Goal: Task Accomplishment & Management: Use online tool/utility

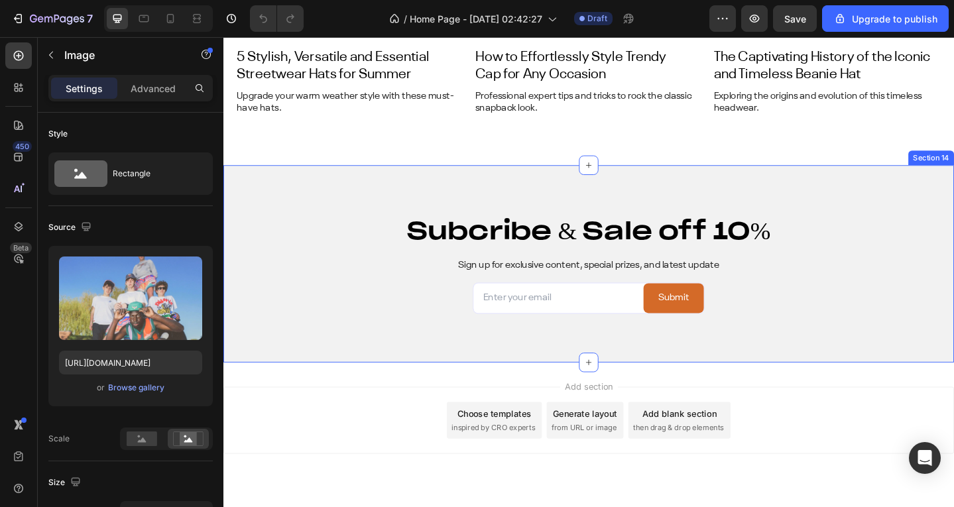
scroll to position [5257, 0]
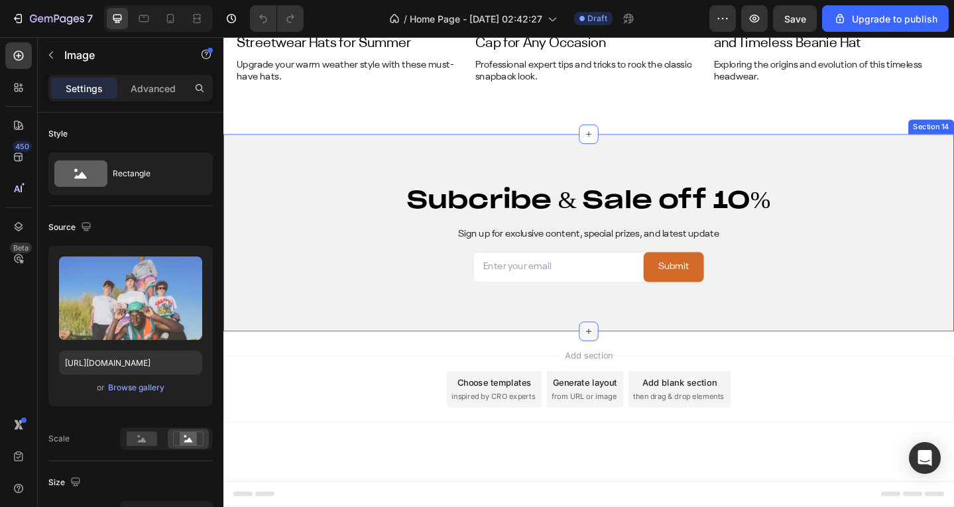
click at [620, 354] on icon at bounding box center [621, 358] width 11 height 11
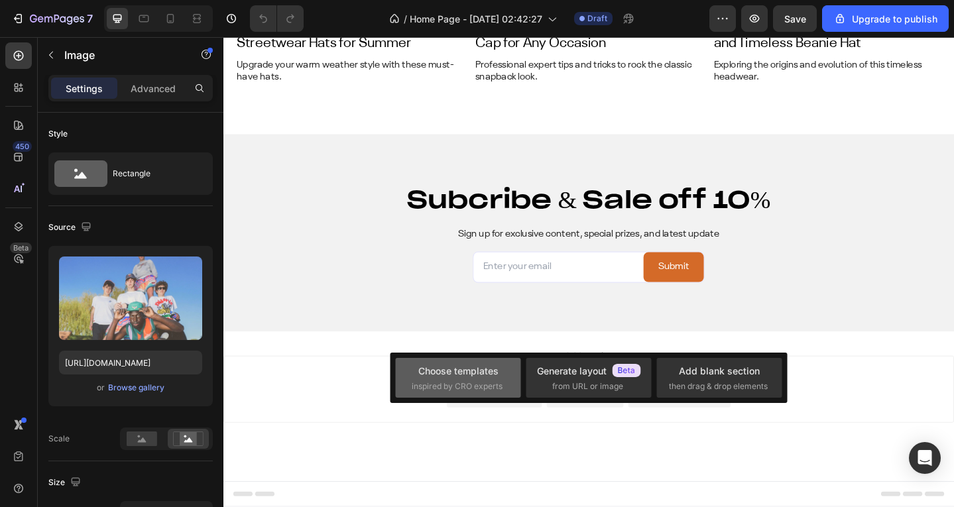
click at [488, 370] on div "Choose templates" at bounding box center [458, 371] width 80 height 14
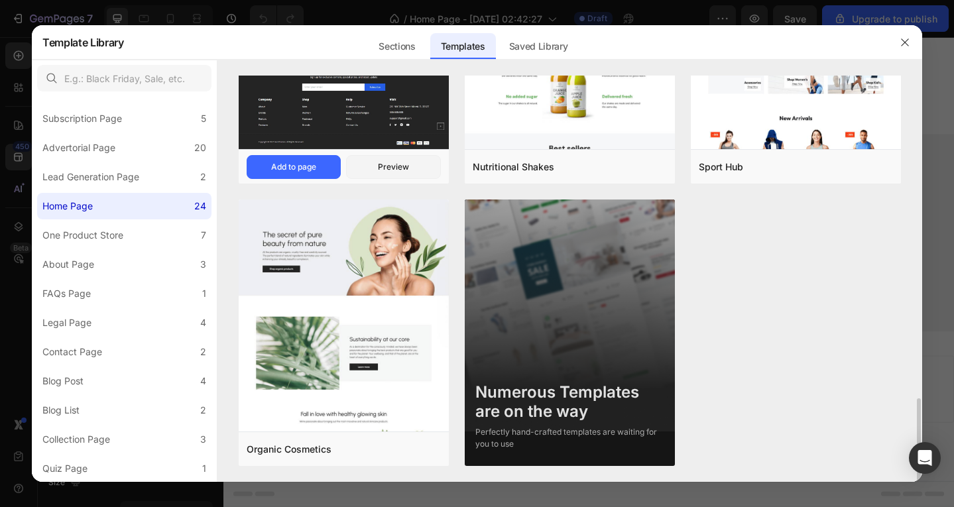
scroll to position [1504, 0]
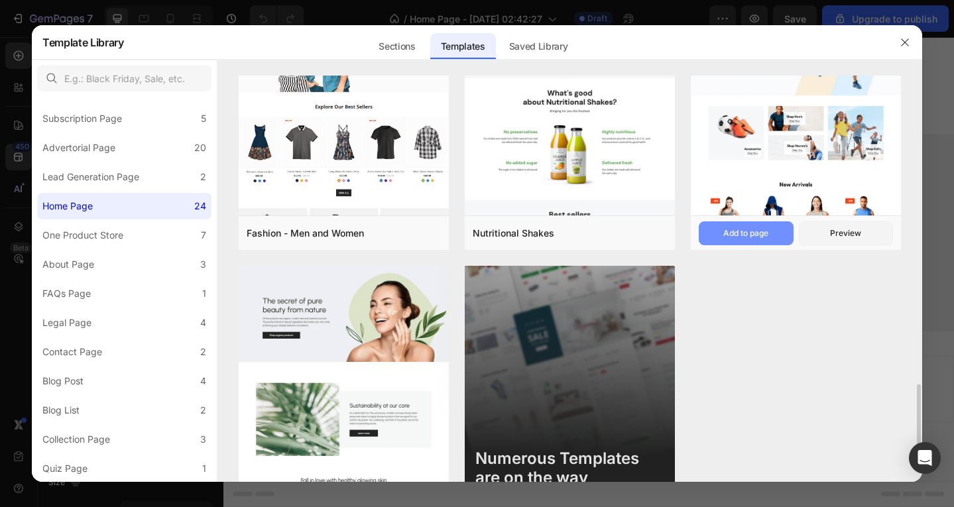
click at [764, 229] on div "Add to page" at bounding box center [745, 233] width 45 height 12
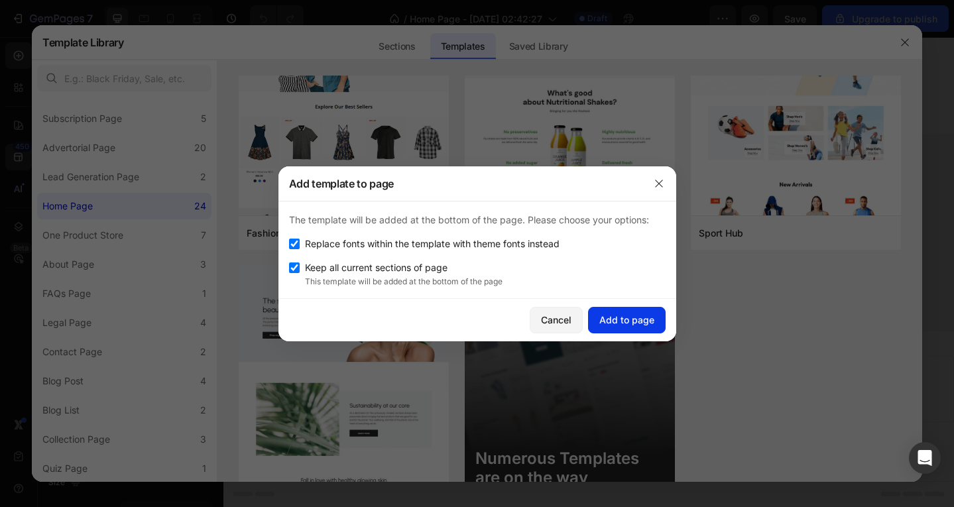
click at [627, 315] on div "Add to page" at bounding box center [626, 320] width 55 height 14
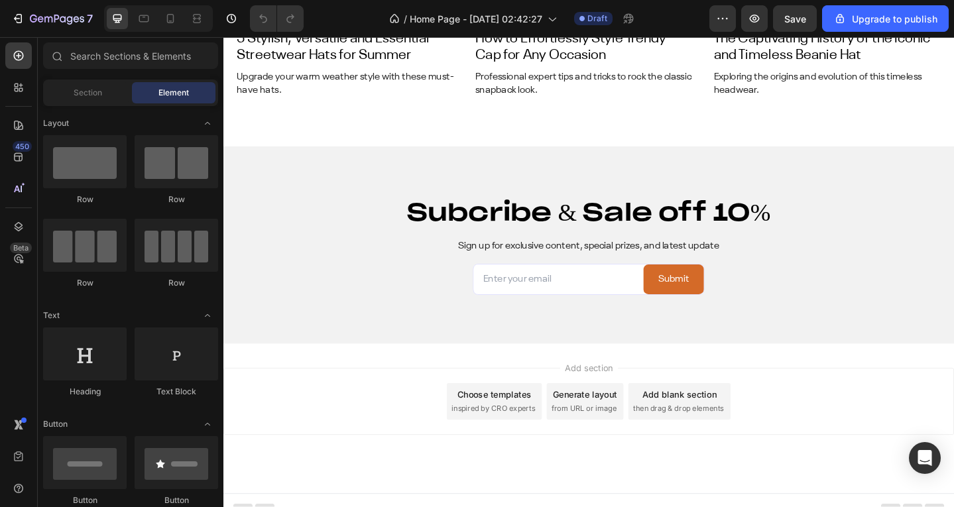
scroll to position [5213, 0]
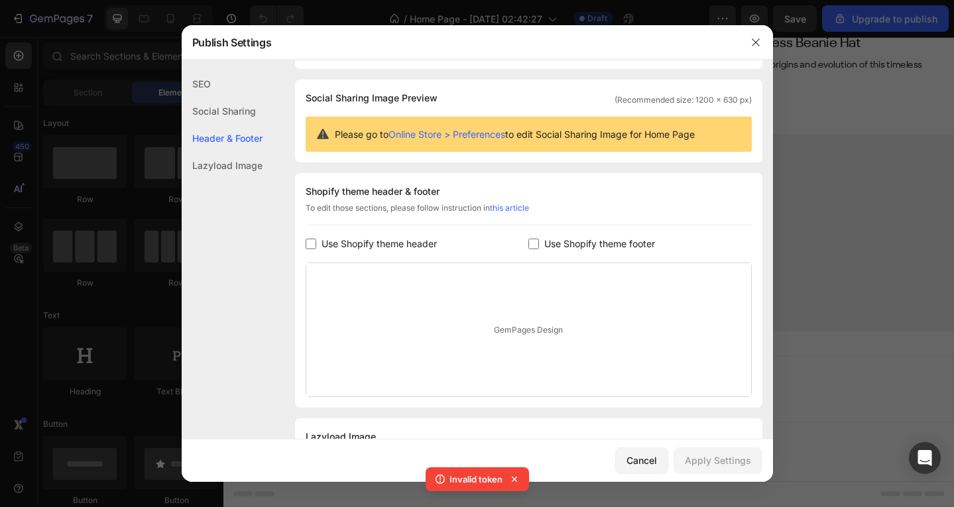
scroll to position [145, 0]
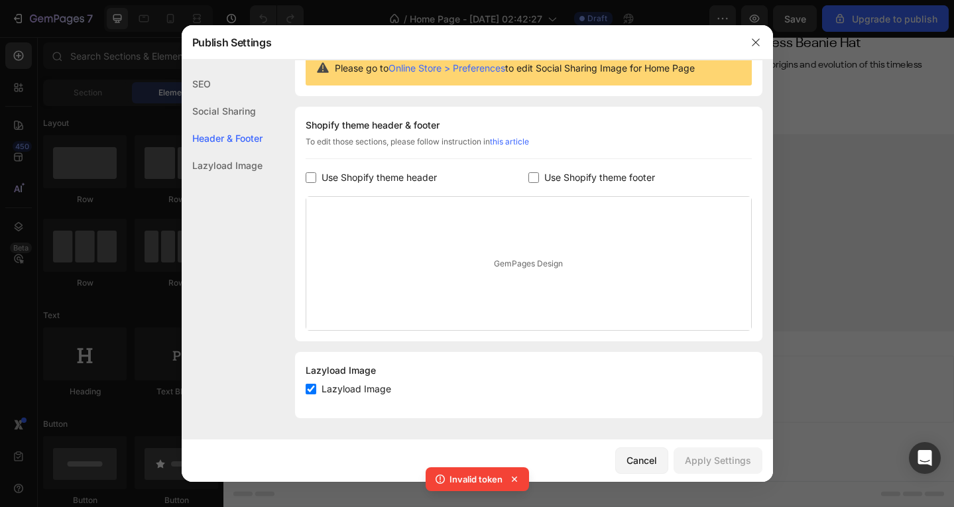
drag, startPoint x: 663, startPoint y: 174, endPoint x: 832, endPoint y: 197, distance: 170.6
click at [832, 197] on div at bounding box center [477, 253] width 954 height 507
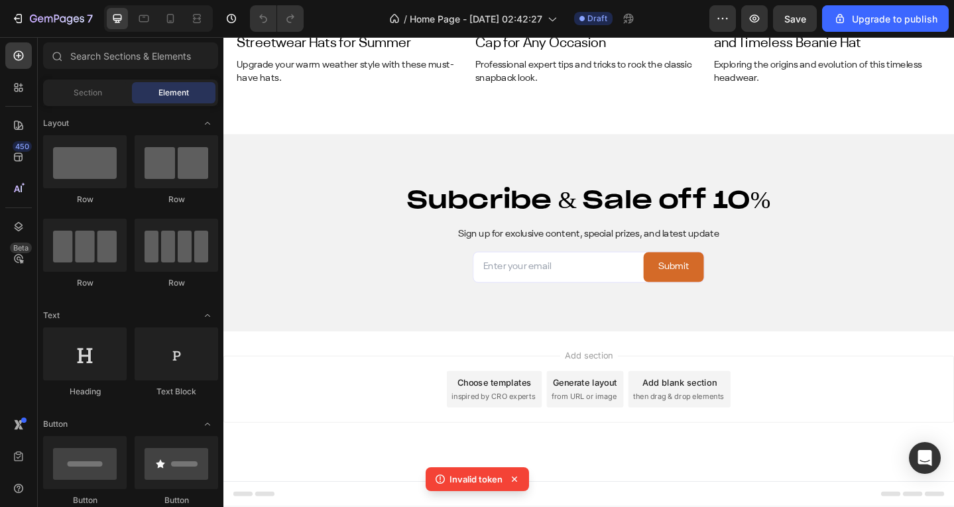
click at [513, 476] on icon at bounding box center [514, 478] width 13 height 13
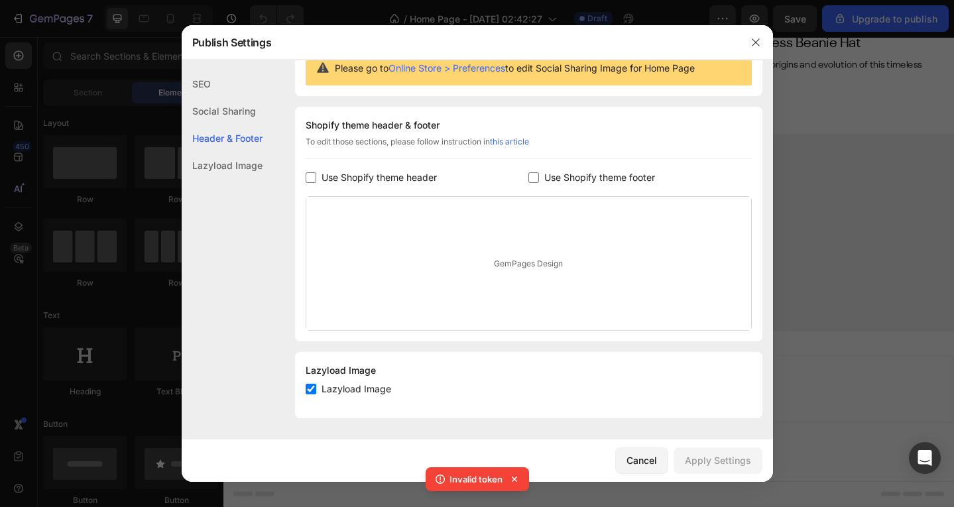
click at [510, 258] on div "GemPages Design" at bounding box center [528, 263] width 445 height 133
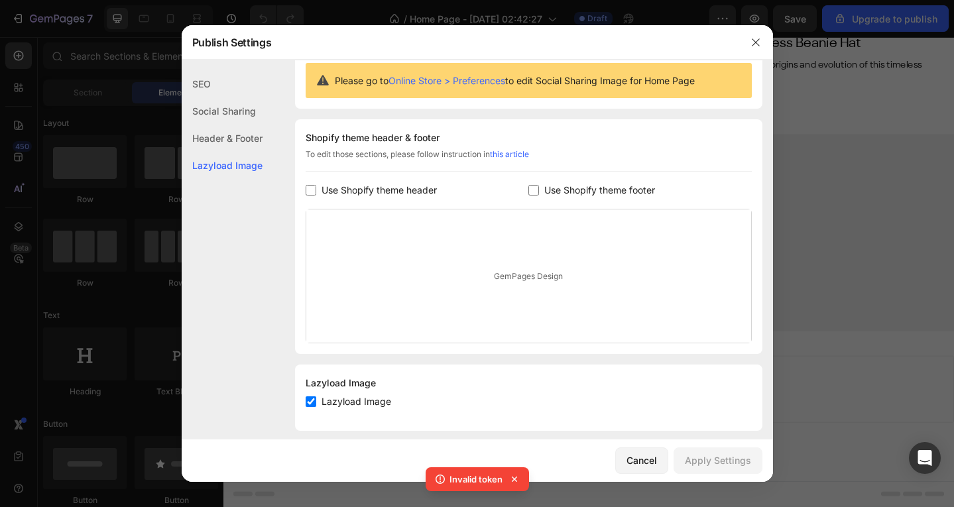
scroll to position [0, 0]
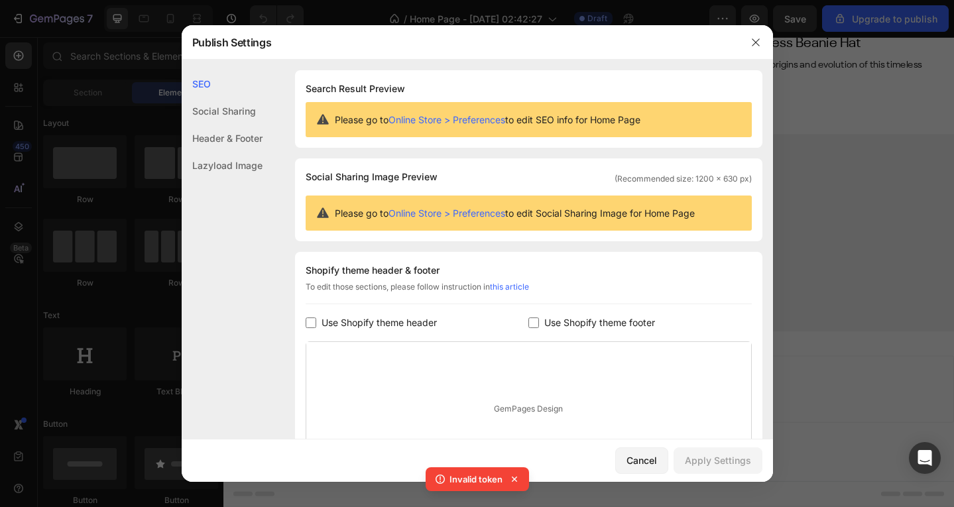
click at [357, 85] on h1 "Search Result Preview" at bounding box center [528, 89] width 446 height 16
click at [249, 125] on div "Social Sharing" at bounding box center [222, 138] width 81 height 27
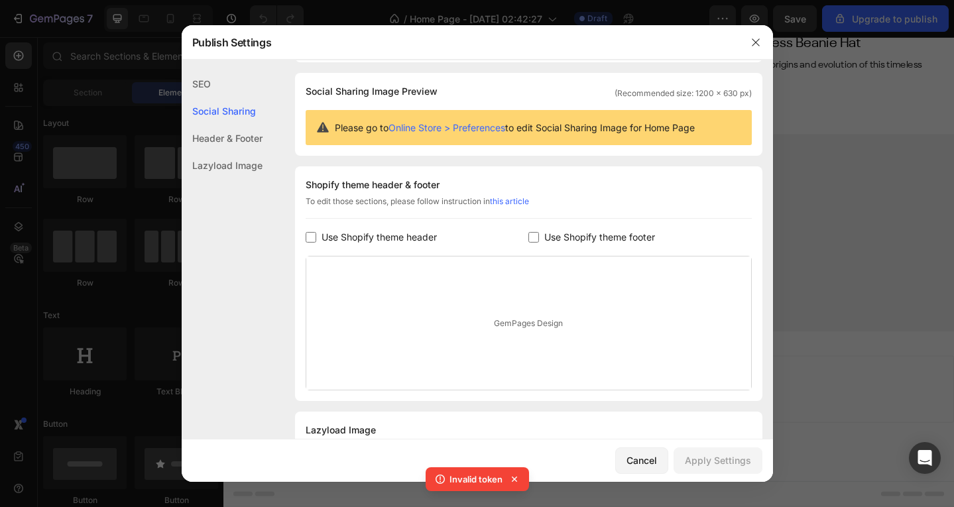
click at [250, 152] on div "Header & Footer" at bounding box center [222, 165] width 81 height 27
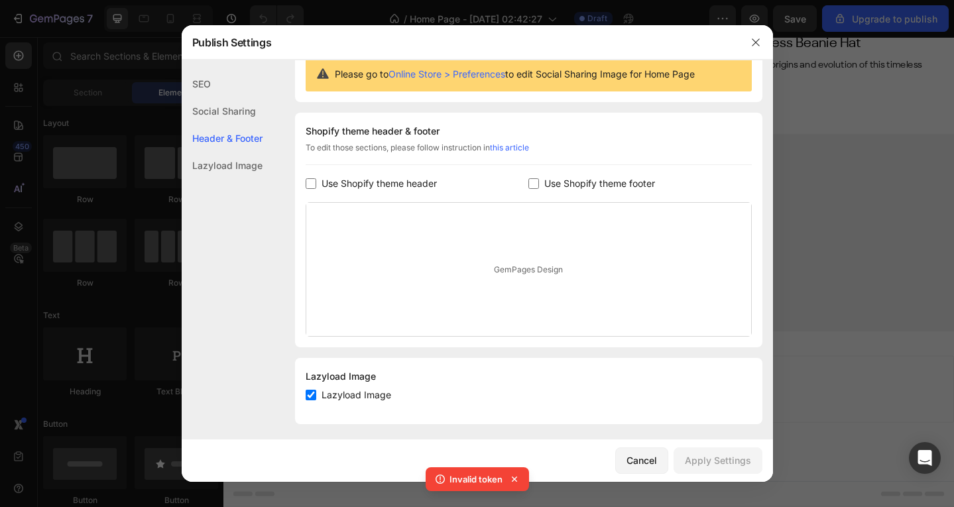
scroll to position [145, 0]
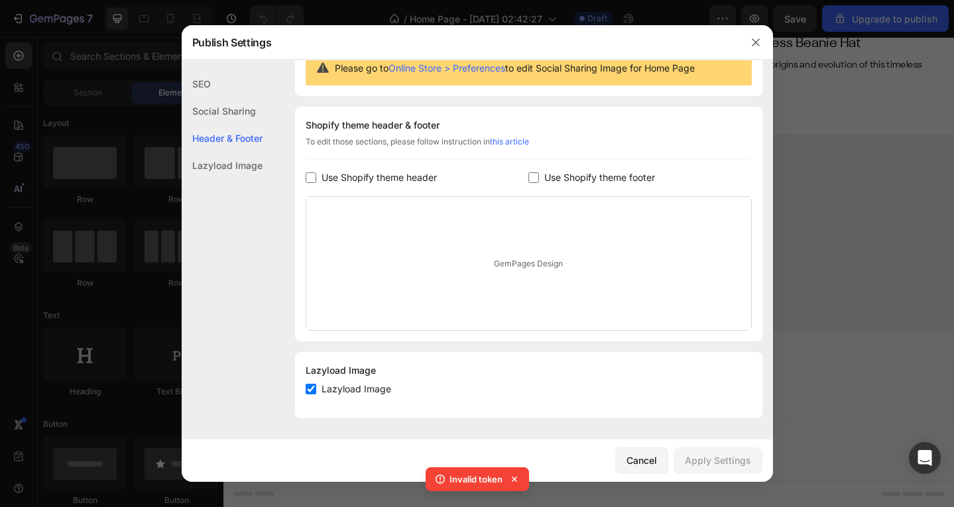
click at [512, 261] on div "GemPages Design" at bounding box center [528, 263] width 445 height 133
click at [412, 245] on div "GemPages Design" at bounding box center [528, 263] width 445 height 133
click at [361, 177] on span "Use Shopify theme header" at bounding box center [378, 178] width 115 height 16
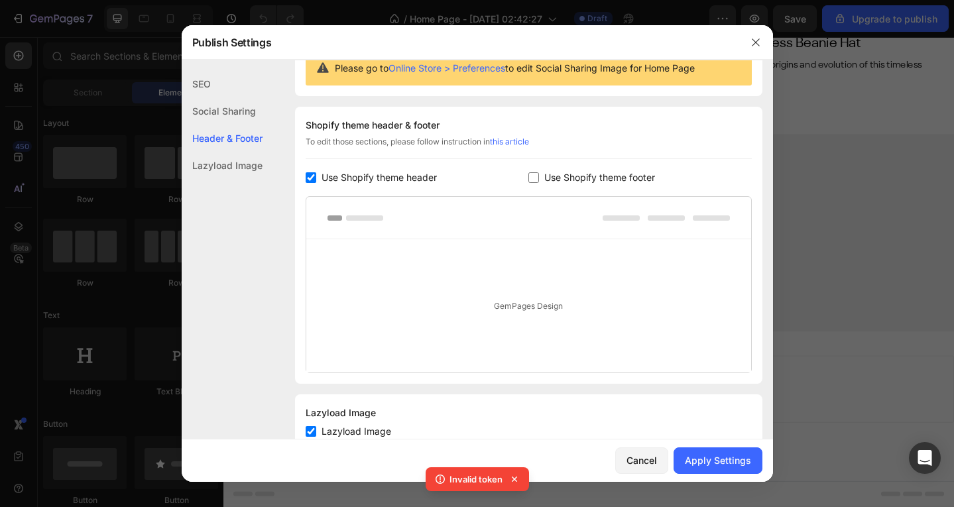
click at [361, 177] on span "Use Shopify theme header" at bounding box center [378, 178] width 115 height 16
checkbox input "false"
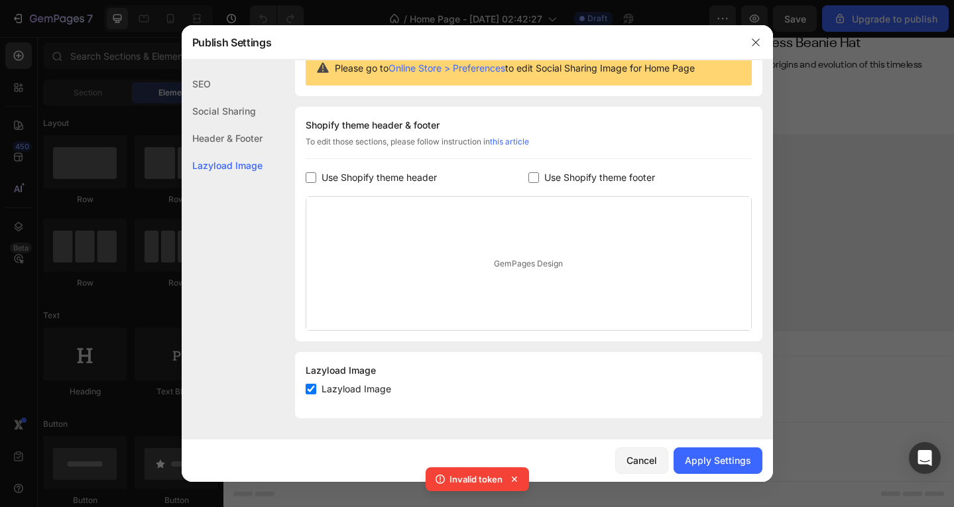
click at [539, 174] on label "Use Shopify theme footer" at bounding box center [597, 178] width 116 height 16
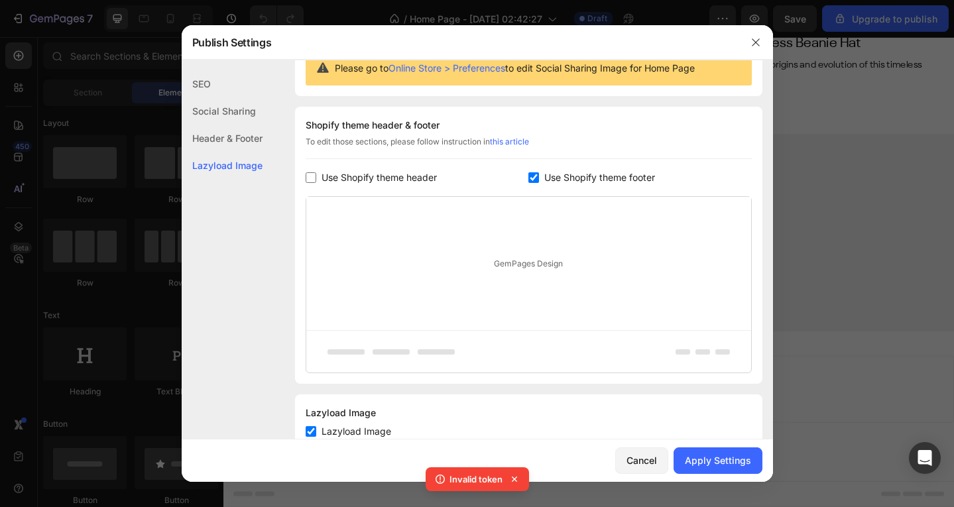
click at [539, 174] on label "Use Shopify theme footer" at bounding box center [597, 178] width 116 height 16
checkbox input "false"
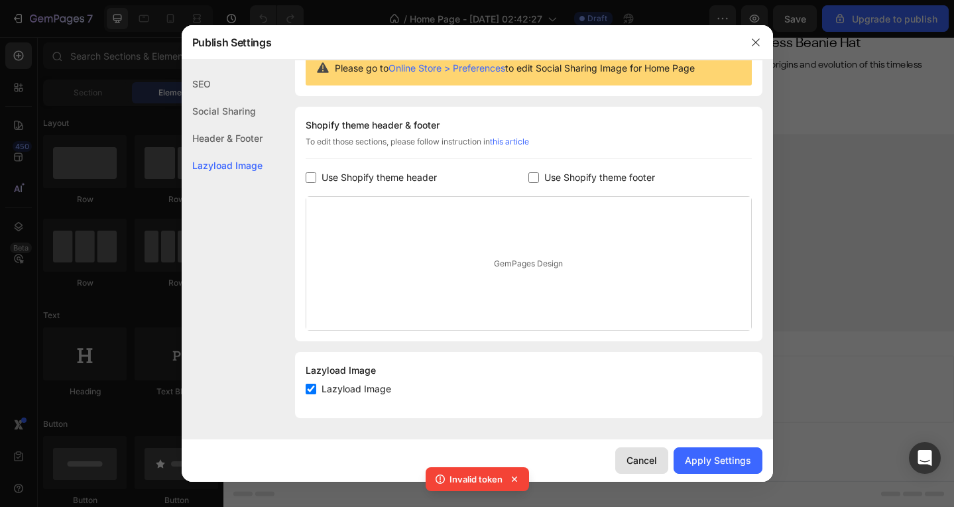
click at [648, 459] on div "Cancel" at bounding box center [641, 460] width 30 height 14
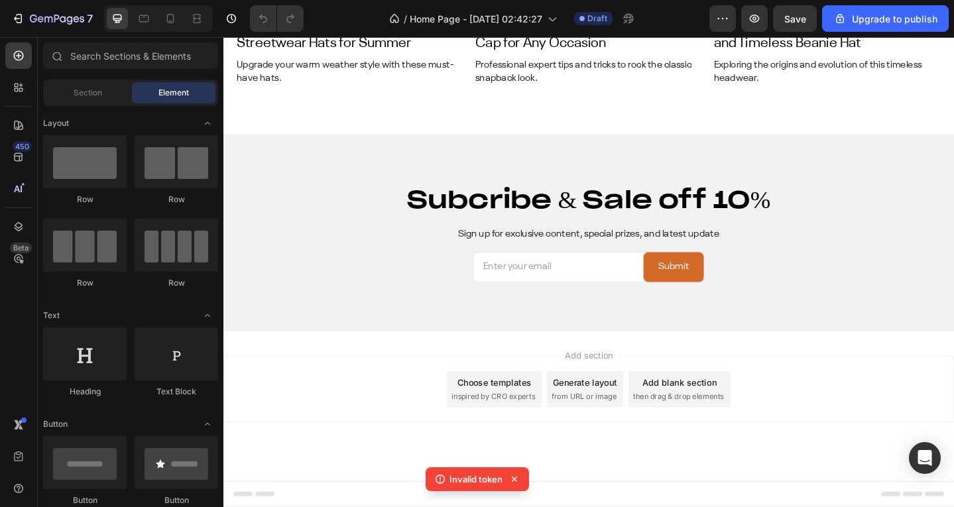
click at [517, 476] on icon at bounding box center [514, 478] width 13 height 13
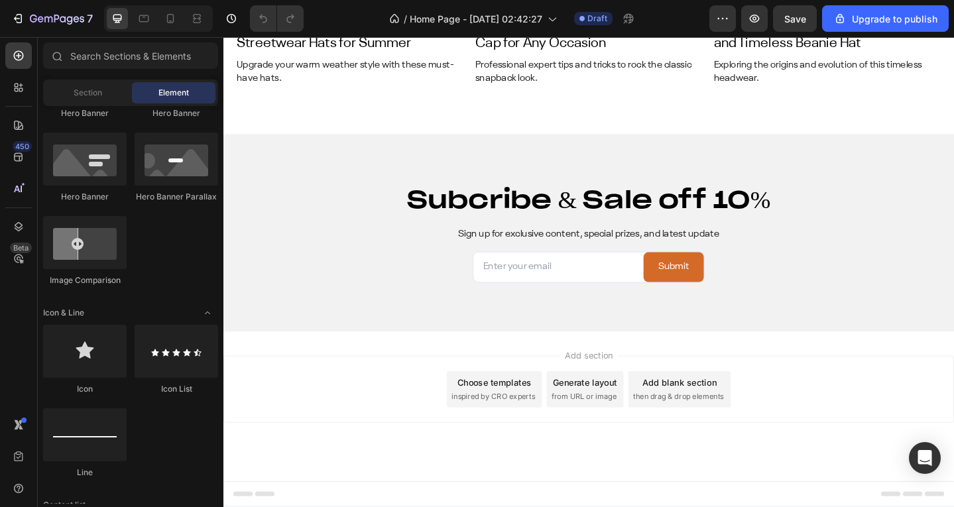
scroll to position [1060, 0]
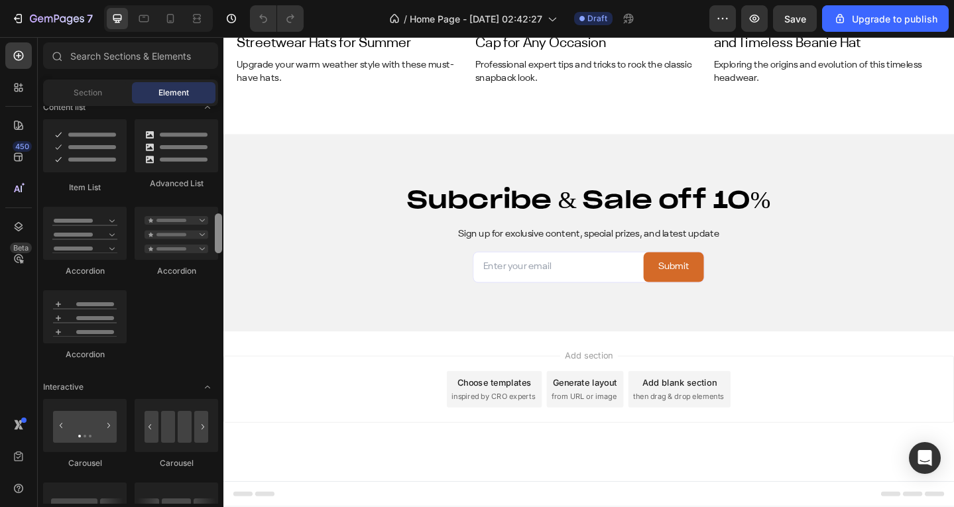
drag, startPoint x: 220, startPoint y: 213, endPoint x: 222, endPoint y: 482, distance: 269.7
click at [222, 482] on div at bounding box center [218, 305] width 10 height 398
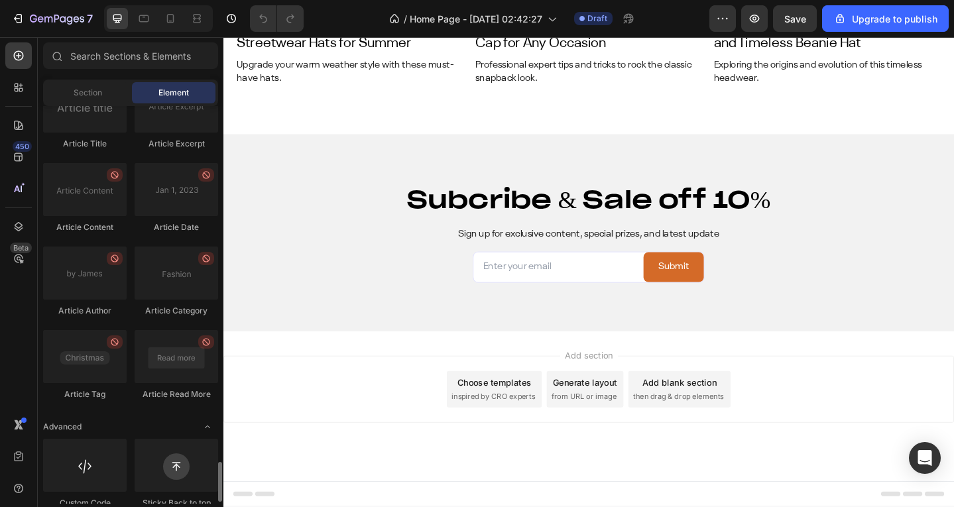
scroll to position [3530, 0]
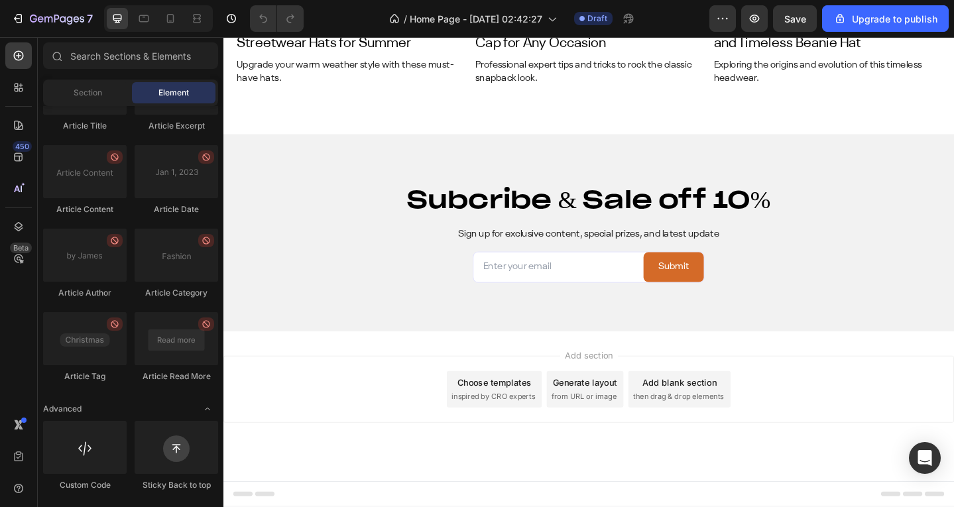
click at [824, 506] on div "Add section Choose templates inspired by CRO experts Generate layout from URL o…" at bounding box center [620, 439] width 795 height 163
drag, startPoint x: 372, startPoint y: 537, endPoint x: 344, endPoint y: 535, distance: 27.9
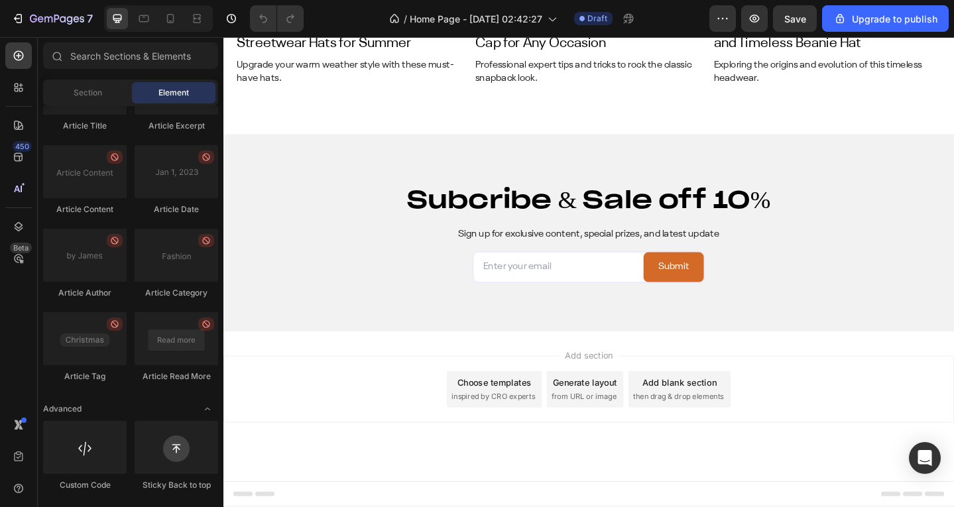
drag, startPoint x: 343, startPoint y: 504, endPoint x: 431, endPoint y: 536, distance: 93.7
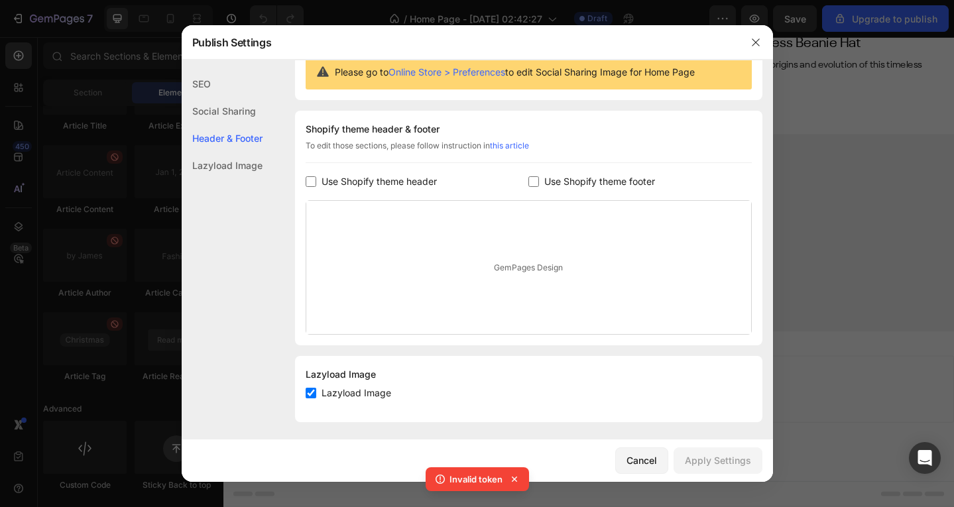
scroll to position [145, 0]
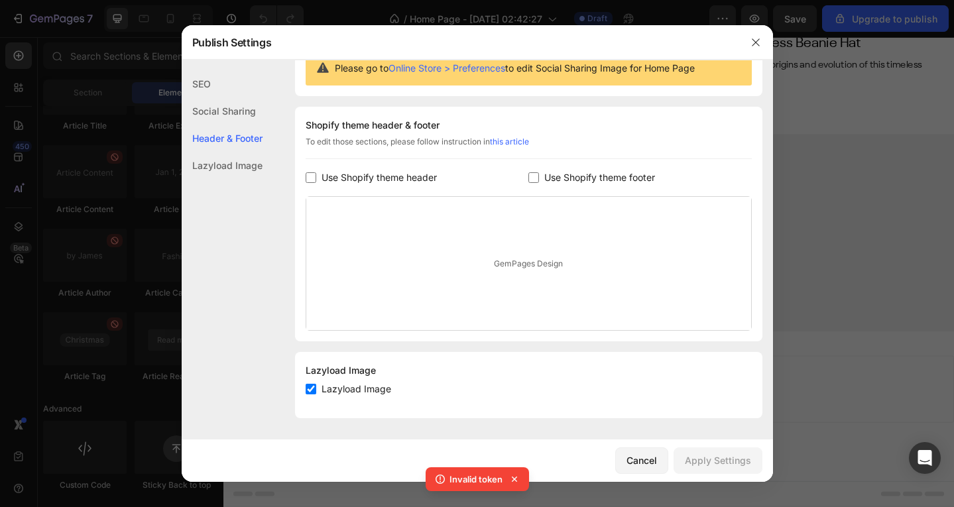
click at [514, 478] on icon at bounding box center [514, 478] width 13 height 13
click at [363, 388] on span "Lazyload Image" at bounding box center [356, 389] width 70 height 16
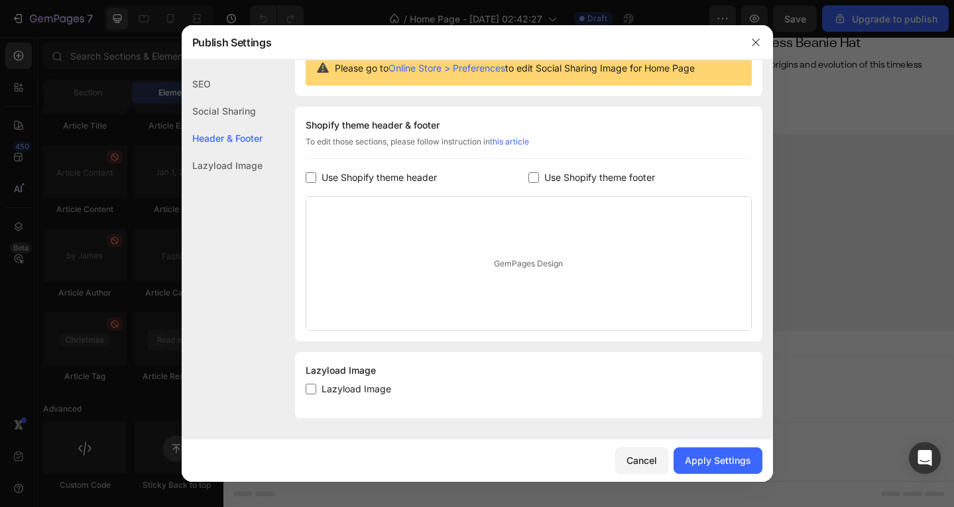
click at [363, 388] on span "Lazyload Image" at bounding box center [356, 389] width 70 height 16
checkbox input "true"
click at [372, 268] on div "GemPages Design" at bounding box center [528, 263] width 445 height 133
click at [516, 268] on div "GemPages Design" at bounding box center [528, 263] width 445 height 133
click at [519, 263] on div "GemPages Design" at bounding box center [528, 263] width 445 height 133
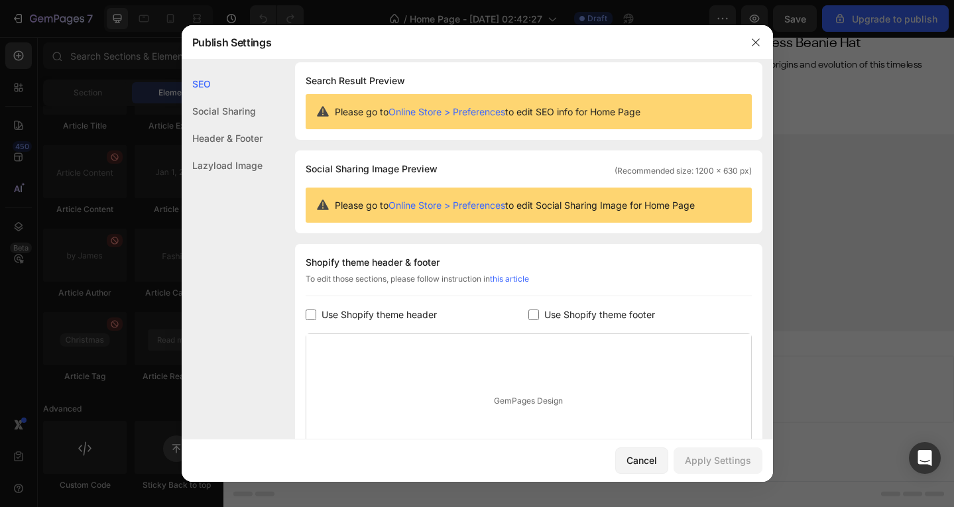
scroll to position [0, 0]
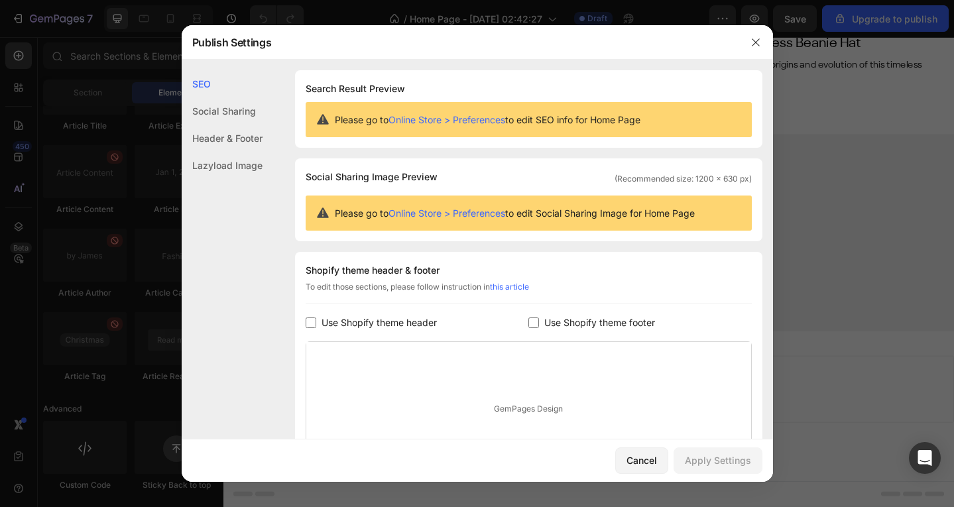
click at [218, 125] on div "Social Sharing" at bounding box center [222, 138] width 81 height 27
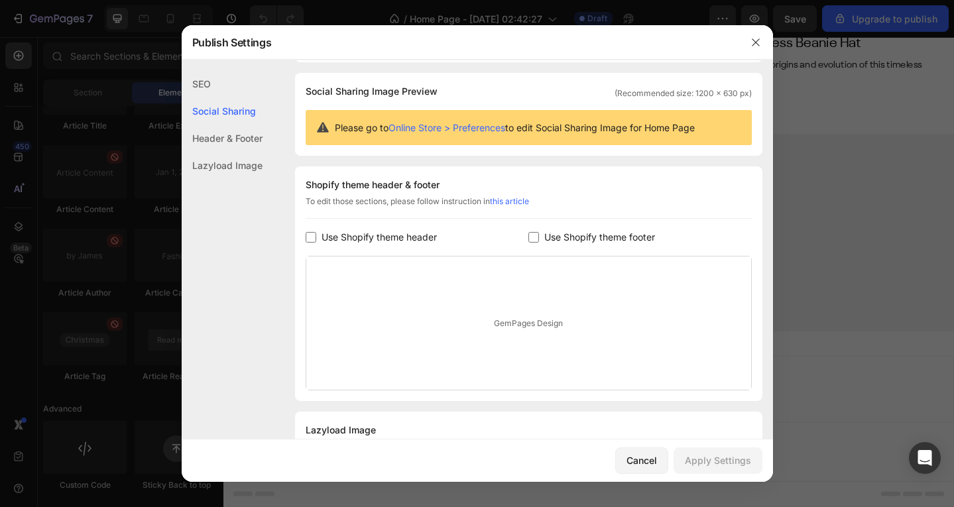
click at [219, 152] on div "Header & Footer" at bounding box center [222, 165] width 81 height 27
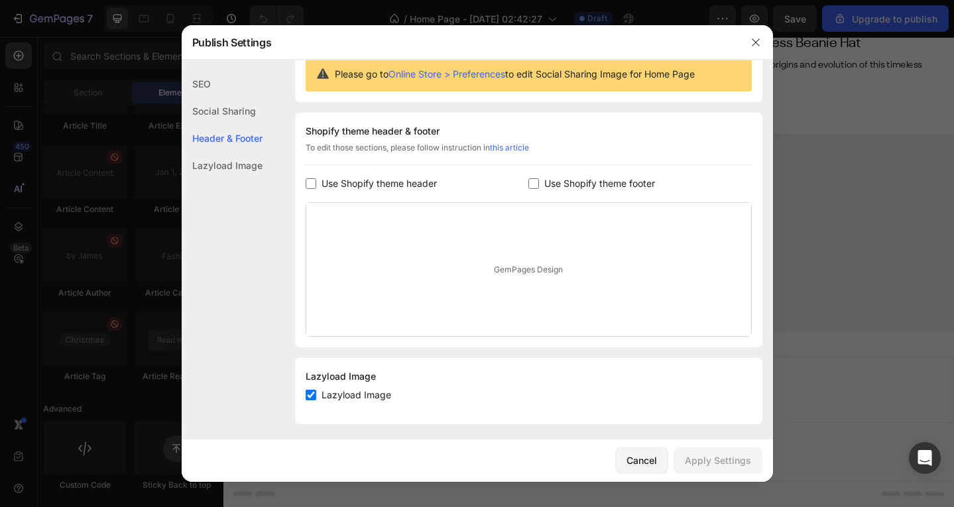
scroll to position [145, 0]
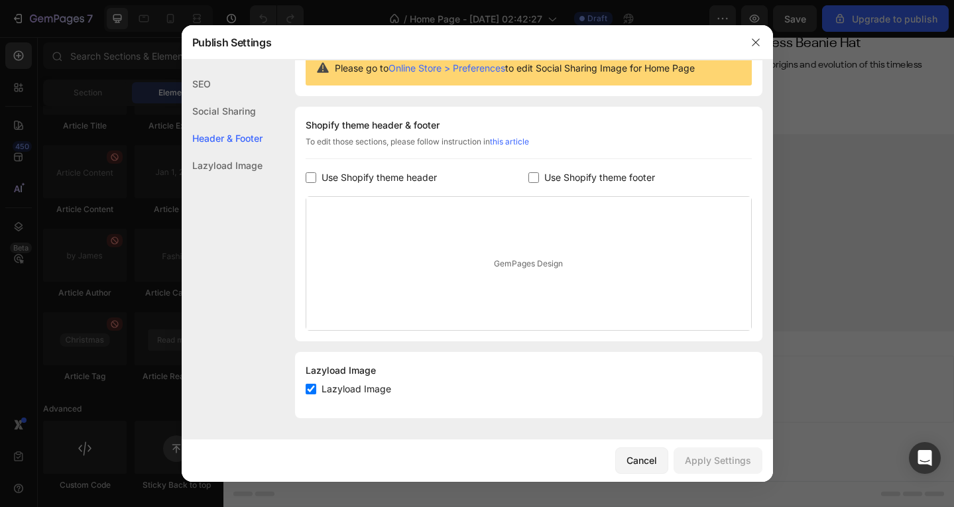
click at [223, 159] on div "Lazyload Image" at bounding box center [222, 165] width 81 height 27
click at [225, 152] on div "Header & Footer" at bounding box center [222, 165] width 81 height 27
drag, startPoint x: 509, startPoint y: 135, endPoint x: 504, endPoint y: 144, distance: 10.4
click at [751, 42] on icon "button" at bounding box center [755, 42] width 11 height 11
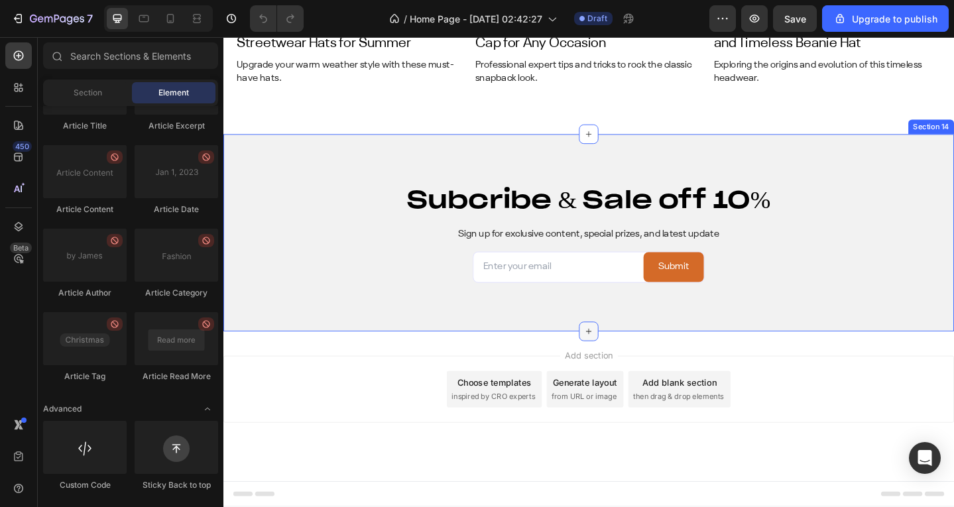
click at [618, 353] on icon at bounding box center [621, 358] width 11 height 11
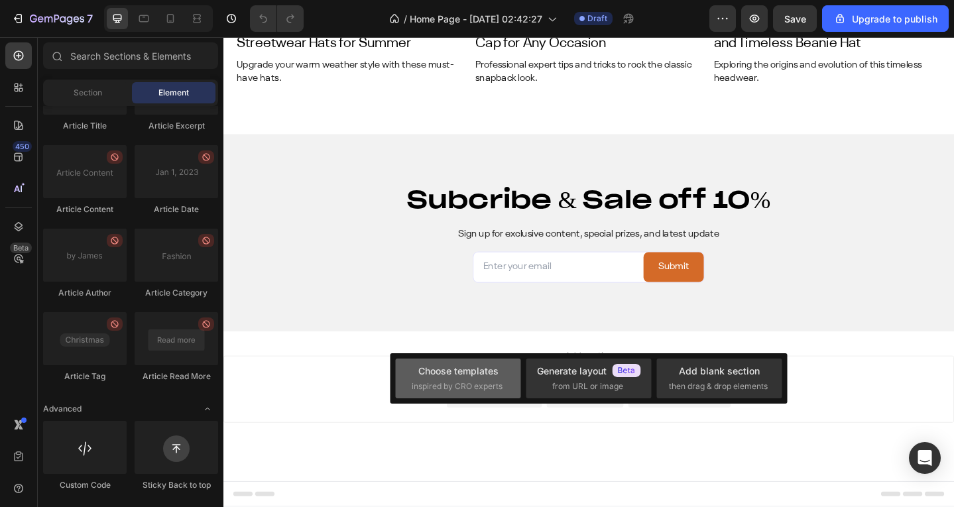
click at [485, 370] on div "Choose templates" at bounding box center [458, 371] width 80 height 14
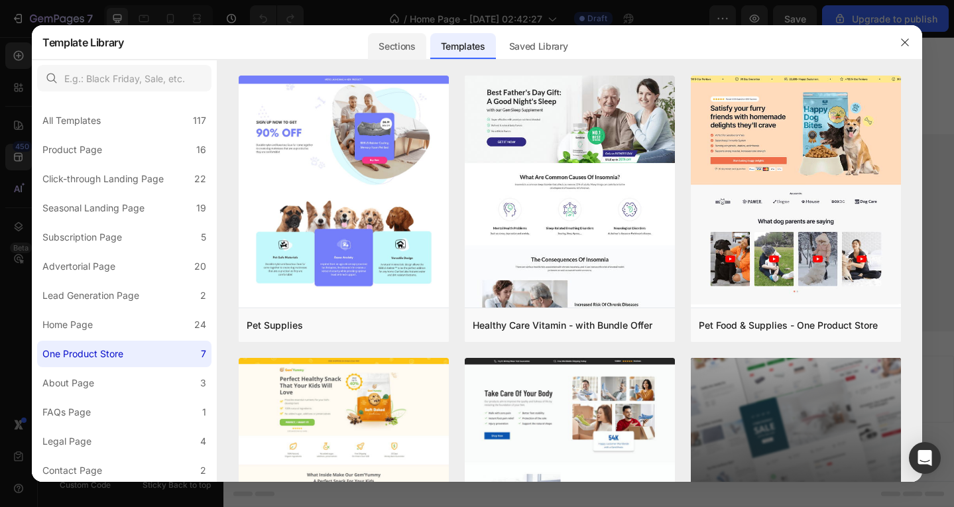
click at [393, 48] on div "Sections" at bounding box center [397, 46] width 58 height 27
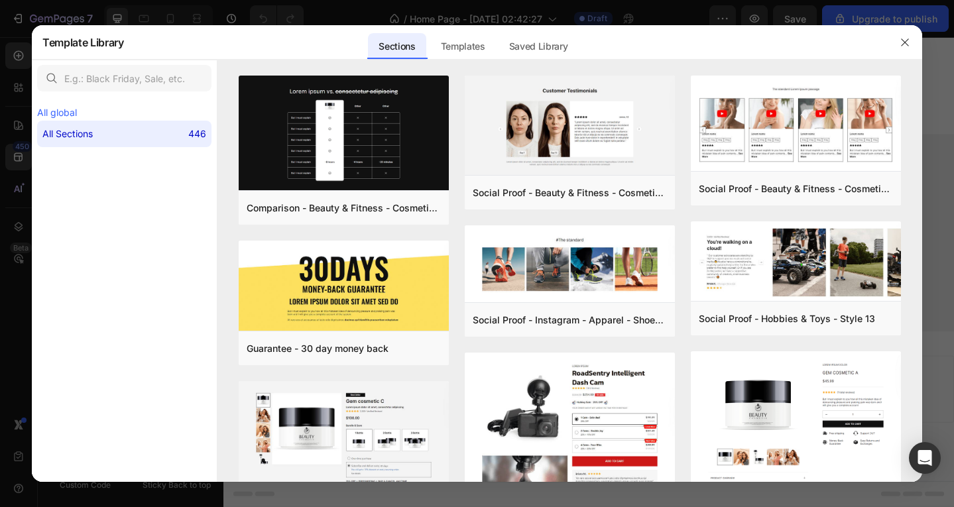
click at [68, 110] on p "All global" at bounding box center [124, 112] width 174 height 11
click at [912, 46] on button "button" at bounding box center [904, 42] width 21 height 21
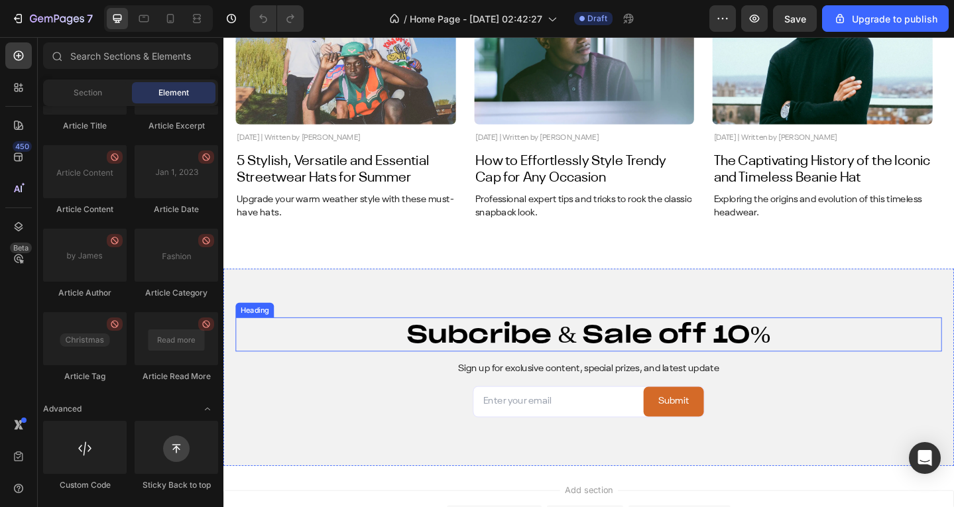
scroll to position [5014, 0]
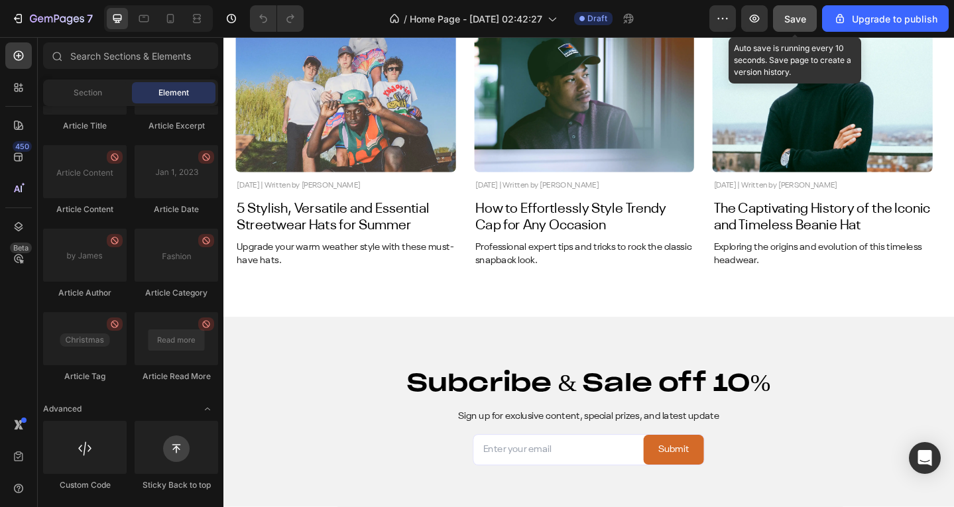
click at [798, 30] on button "Save" at bounding box center [795, 18] width 44 height 27
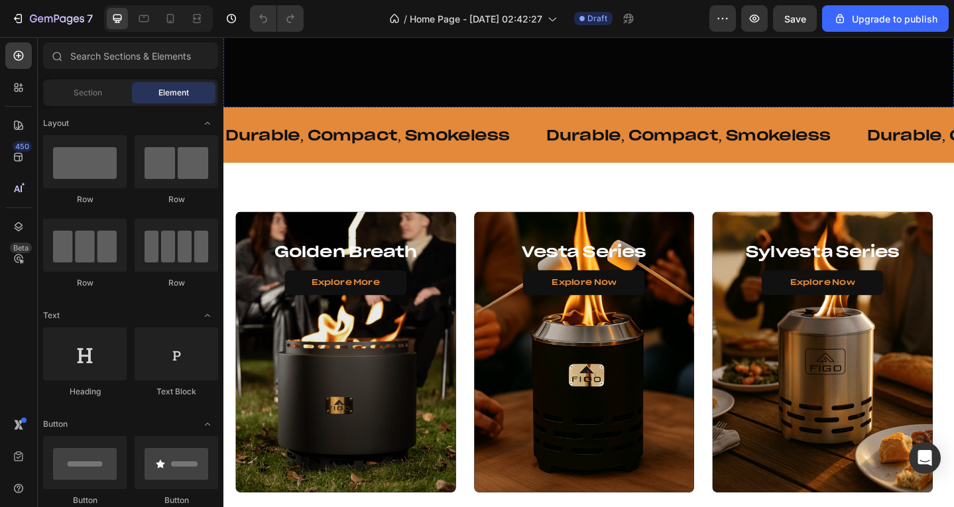
scroll to position [133, 0]
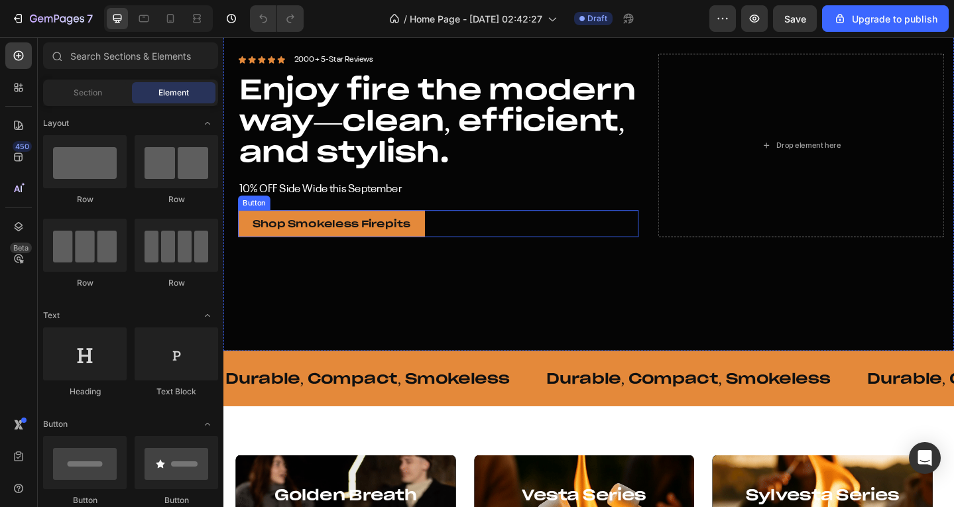
click at [452, 241] on div "Shop Smokeless Firepits Button" at bounding box center [457, 241] width 436 height 30
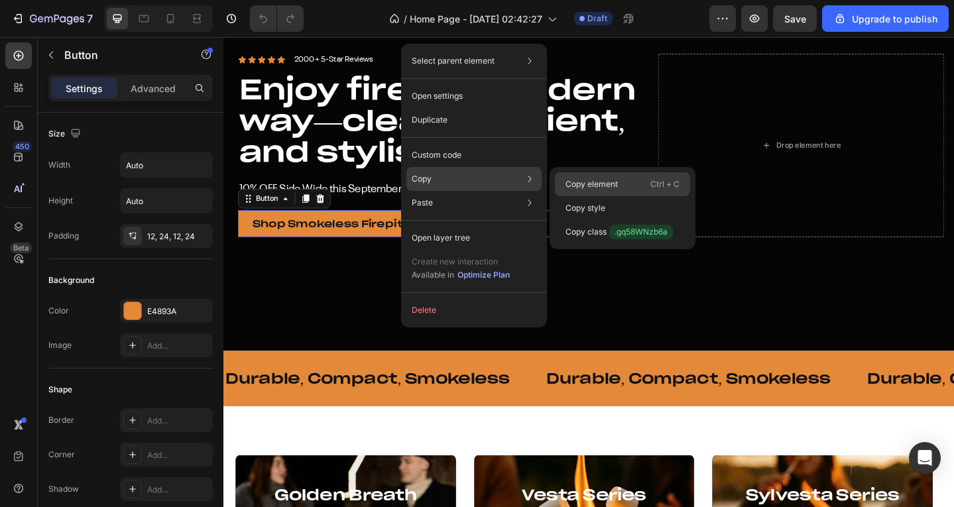
click at [588, 183] on p "Copy element" at bounding box center [591, 184] width 52 height 12
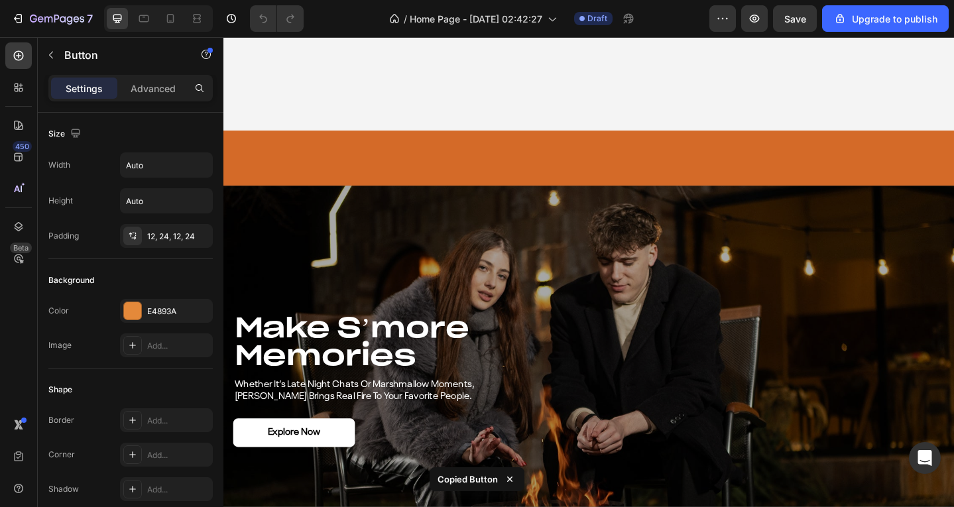
scroll to position [1590, 0]
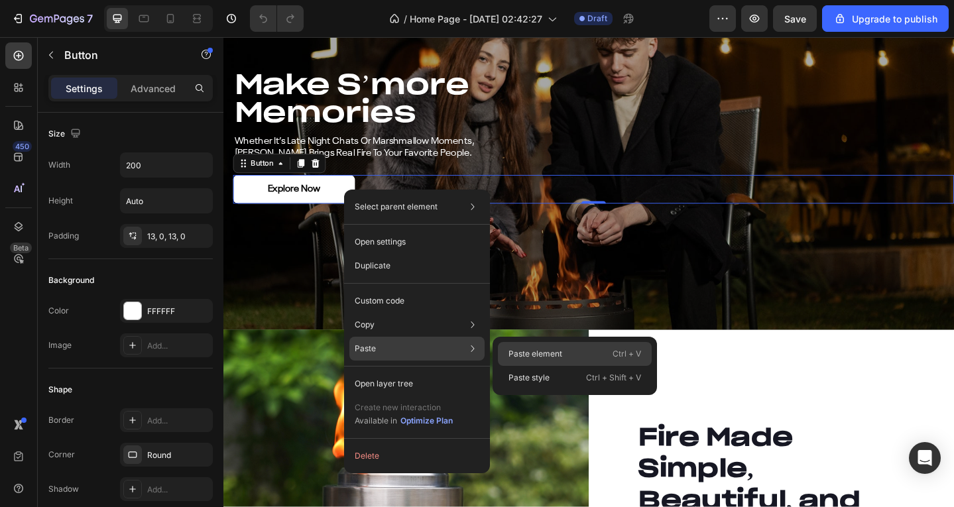
click at [524, 350] on p "Paste element" at bounding box center [535, 354] width 54 height 12
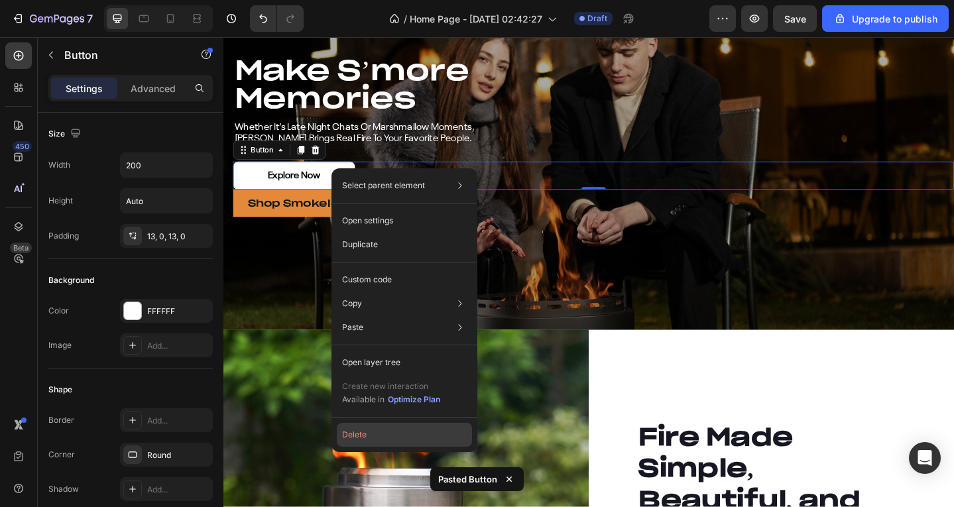
click at [419, 425] on button "Delete" at bounding box center [404, 435] width 135 height 24
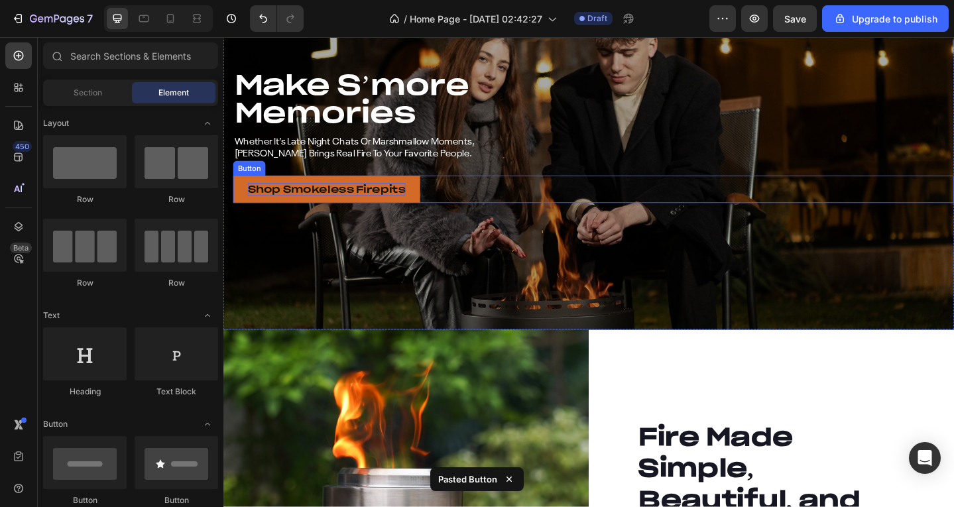
click at [327, 199] on p "Shop Smokeless Firepits" at bounding box center [336, 203] width 172 height 14
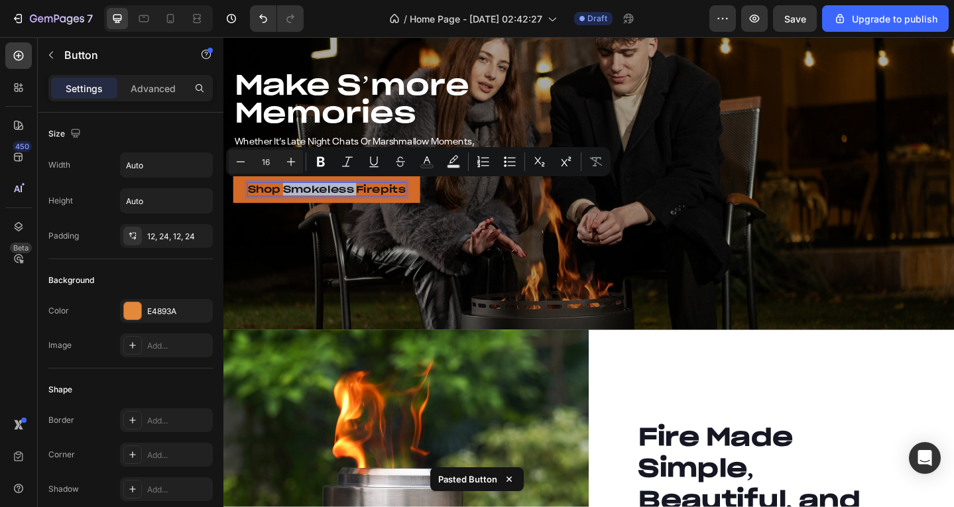
click at [333, 196] on p "Shop Smokeless Firepits" at bounding box center [336, 203] width 172 height 14
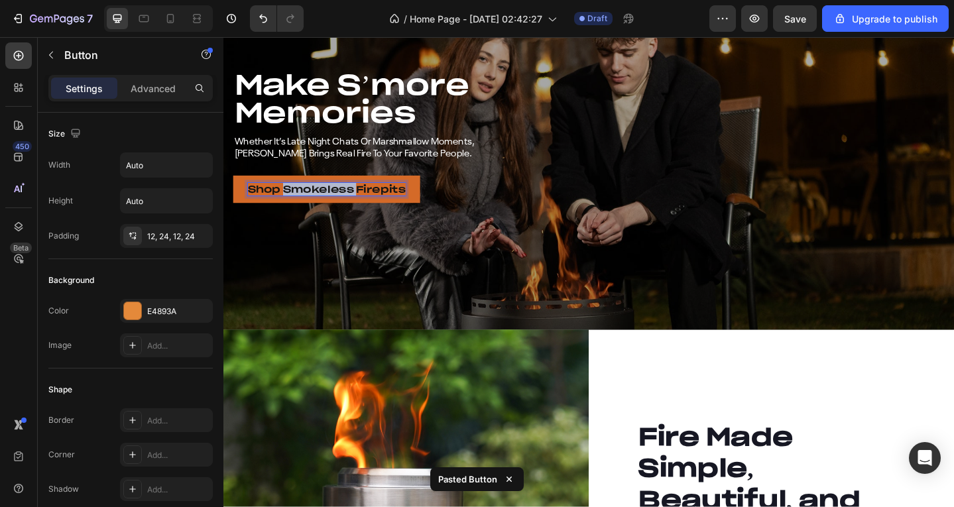
click at [333, 196] on p "Shop Smokeless Firepits" at bounding box center [336, 203] width 172 height 14
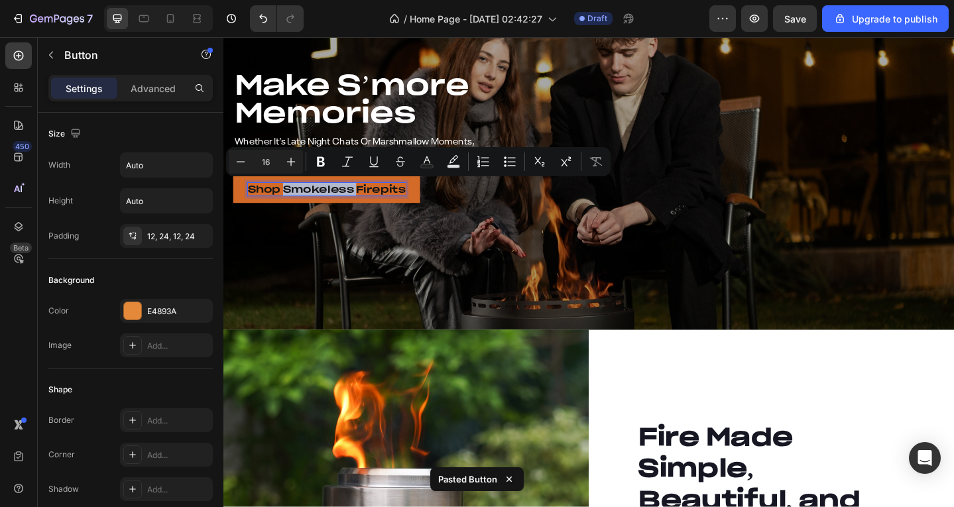
click at [333, 196] on p "Shop Smokeless Firepits" at bounding box center [336, 203] width 172 height 14
click at [333, 196] on div "Shop Smokeless Firepits Button 0" at bounding box center [626, 203] width 785 height 30
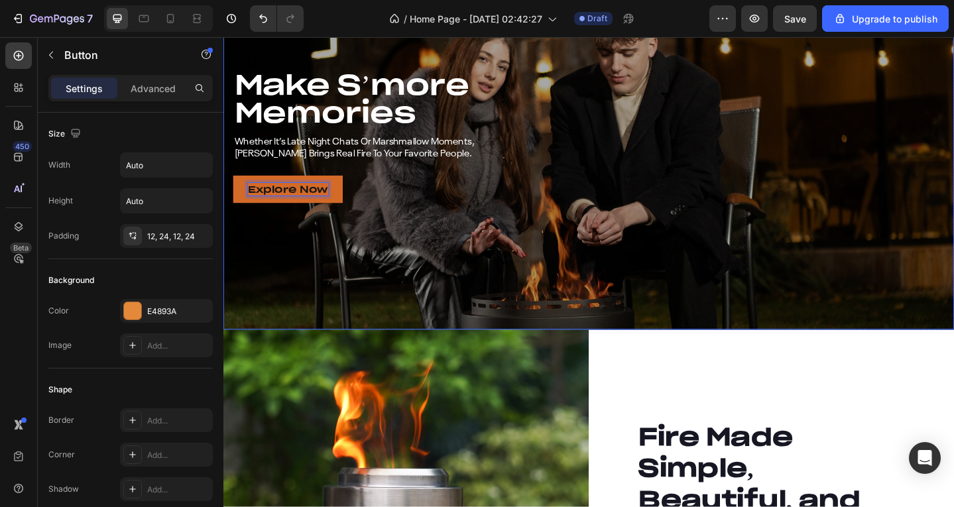
click at [333, 226] on div "make s’more memories Heading whether it’s late night chats or marshmallow momen…" at bounding box center [620, 146] width 795 height 188
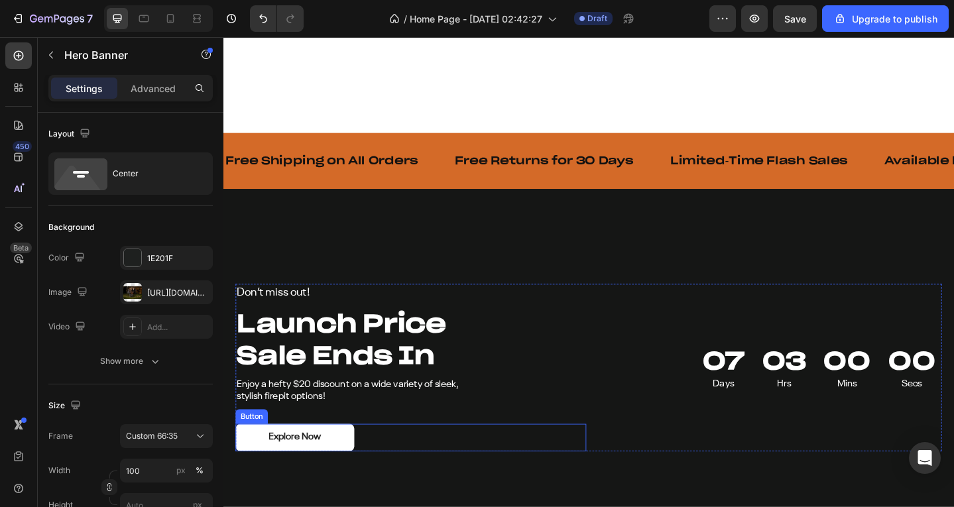
scroll to position [2783, 0]
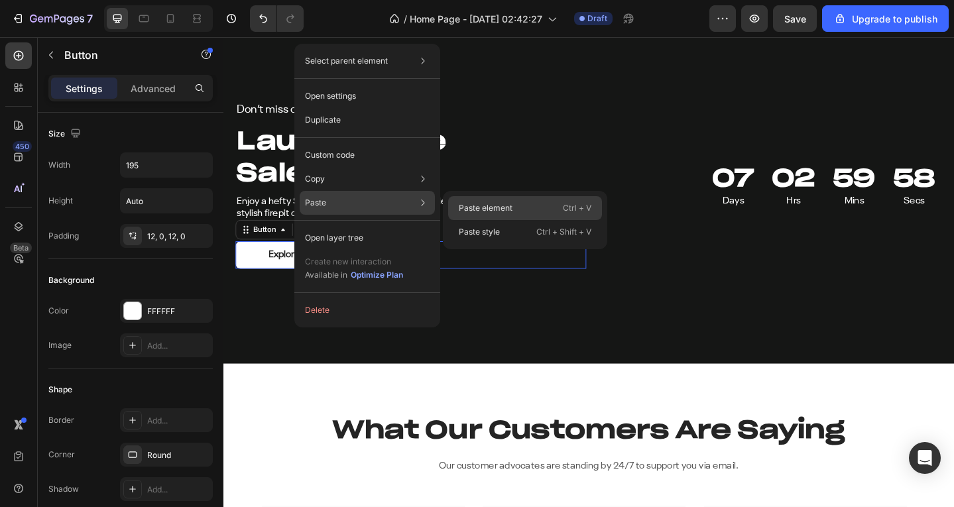
click at [496, 220] on div "Paste element Ctrl + V" at bounding box center [525, 232] width 154 height 24
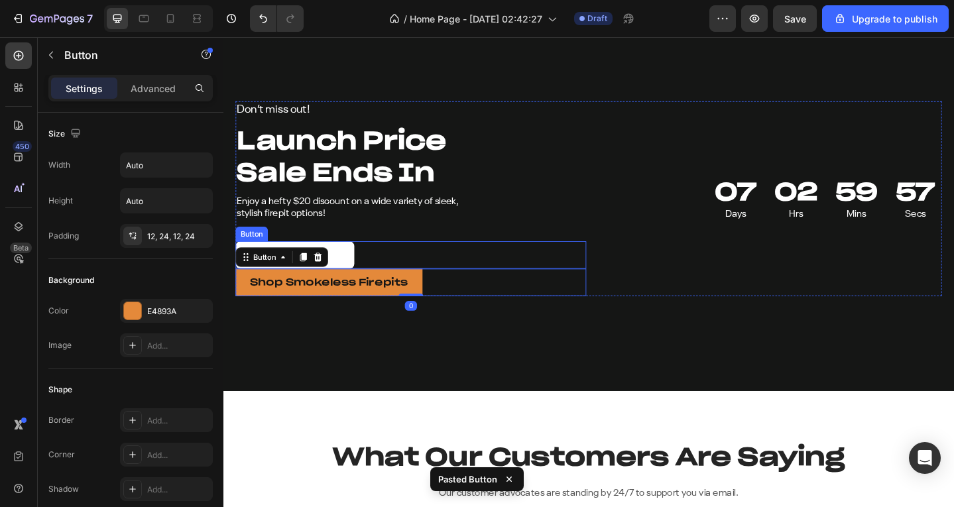
click at [412, 265] on div "Explore Now Button" at bounding box center [428, 275] width 382 height 30
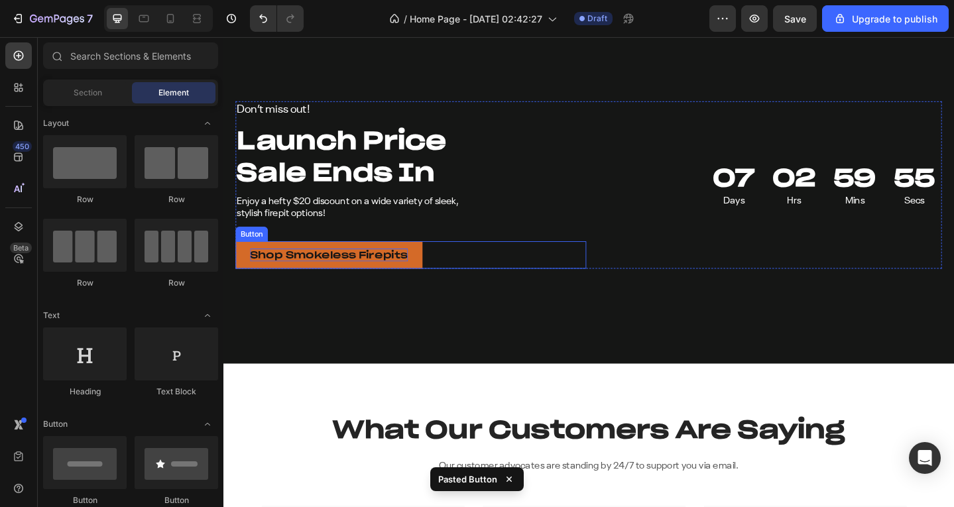
click at [360, 270] on p "Shop Smokeless Firepits" at bounding box center [338, 275] width 172 height 14
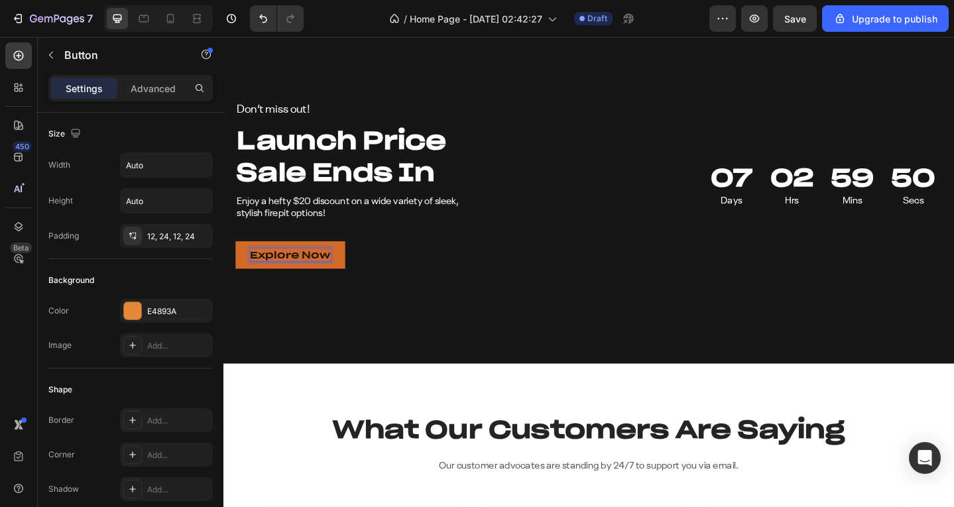
click at [394, 266] on div "Explore Now Button 0" at bounding box center [428, 275] width 382 height 30
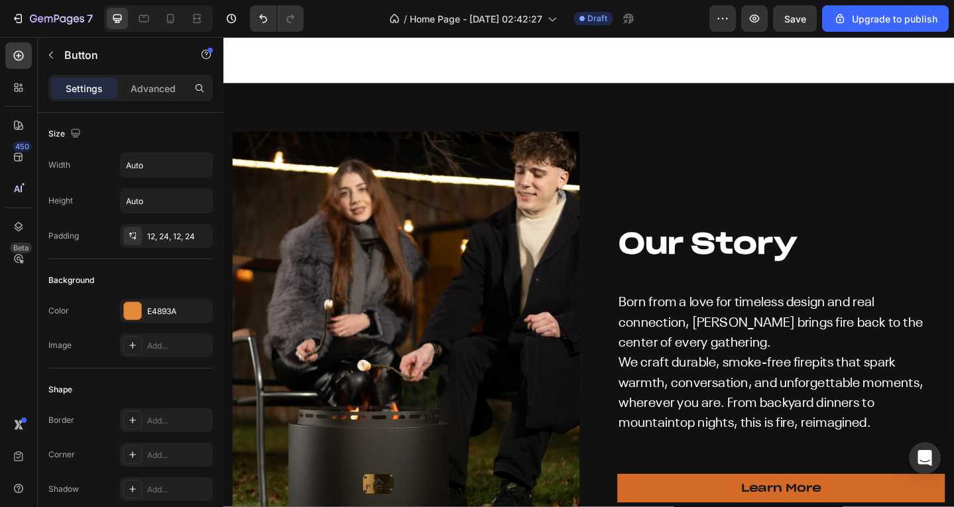
scroll to position [3843, 0]
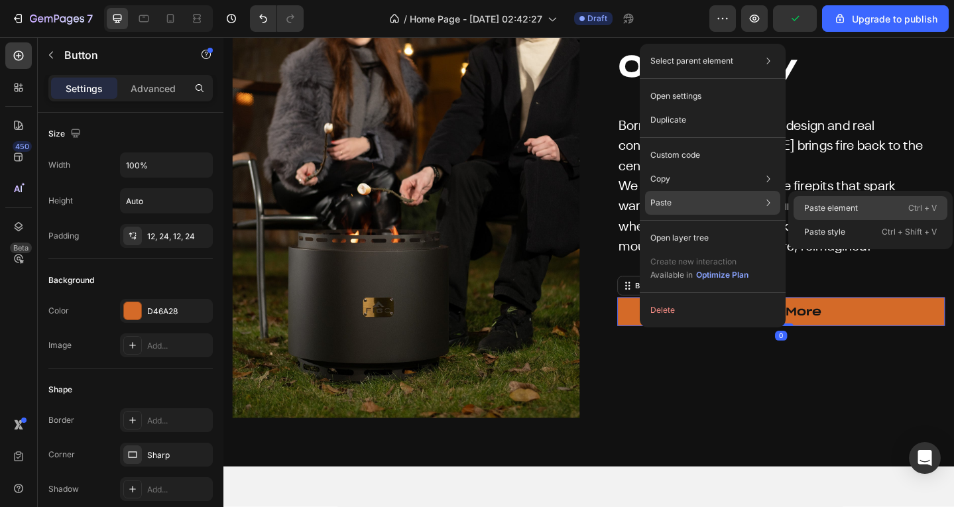
drag, startPoint x: 816, startPoint y: 207, endPoint x: 626, endPoint y: 262, distance: 198.8
click at [816, 207] on p "Paste element" at bounding box center [831, 208] width 54 height 12
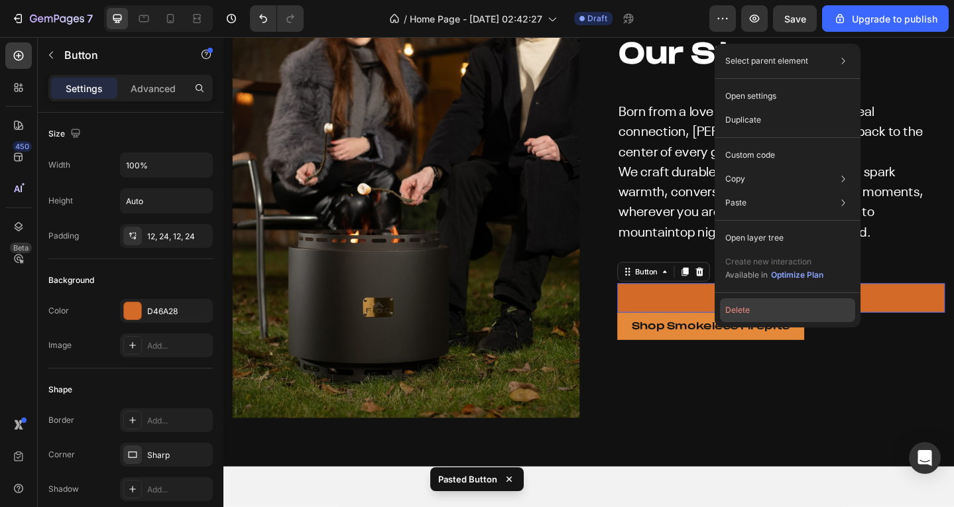
click at [774, 313] on button "Delete" at bounding box center [787, 310] width 135 height 24
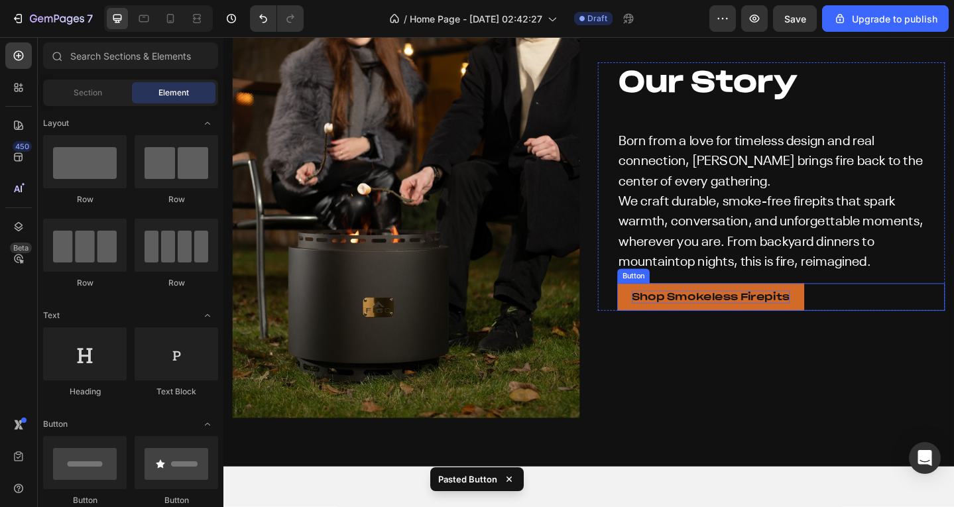
click at [801, 313] on p "Shop Smokeless Firepits" at bounding box center [754, 320] width 172 height 14
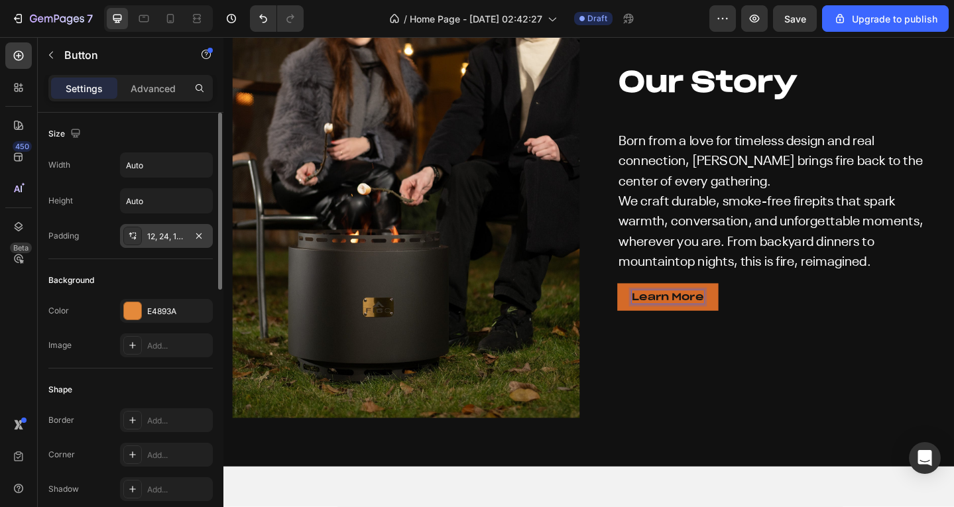
click at [160, 238] on div "12, 24, 12, 24" at bounding box center [166, 237] width 38 height 12
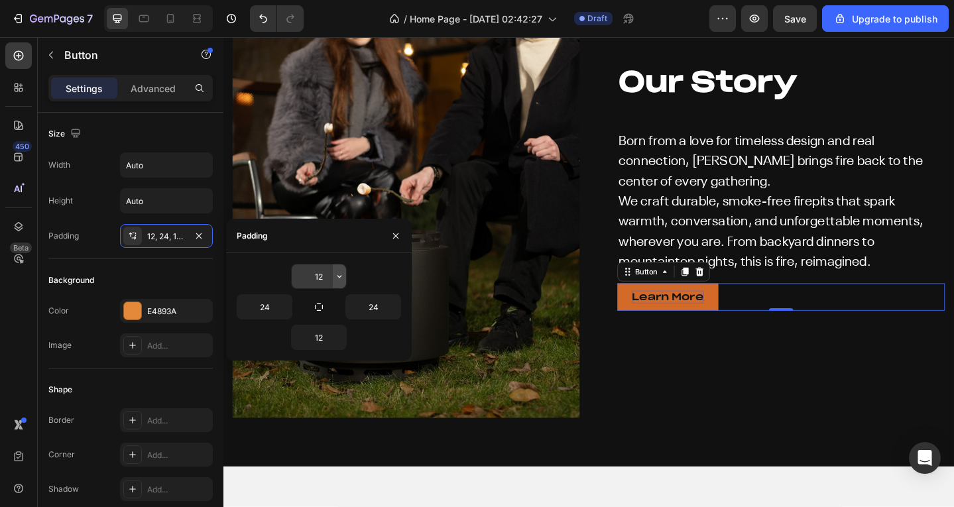
click at [338, 272] on icon "button" at bounding box center [339, 276] width 11 height 11
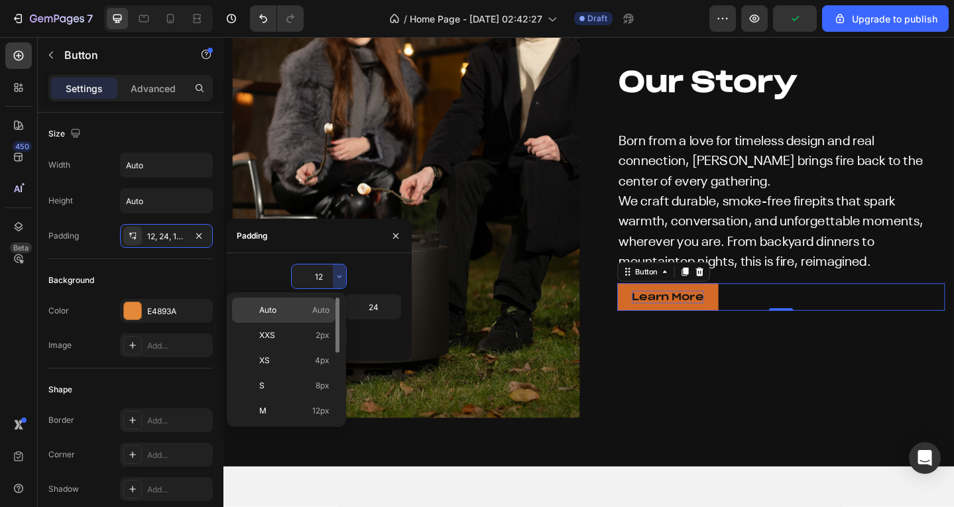
click at [308, 305] on p "Auto Auto" at bounding box center [294, 310] width 70 height 12
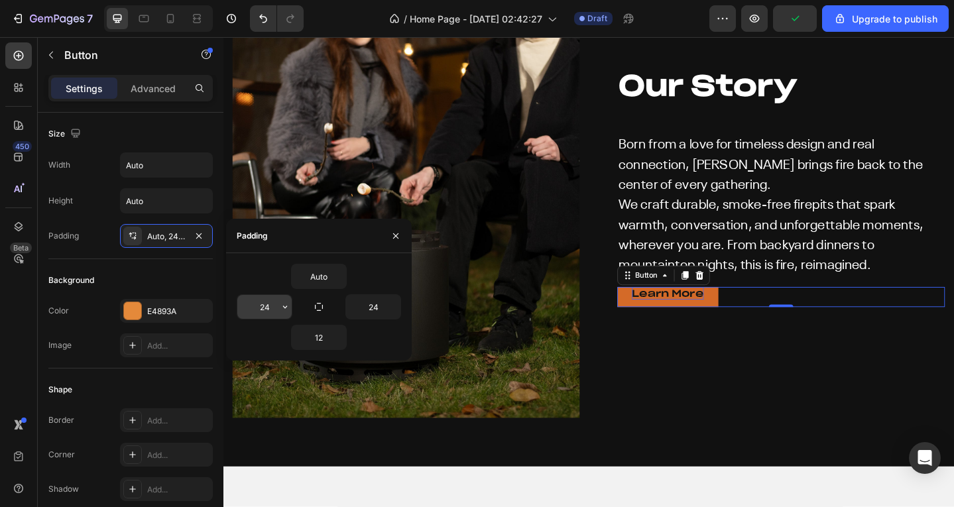
type input "12"
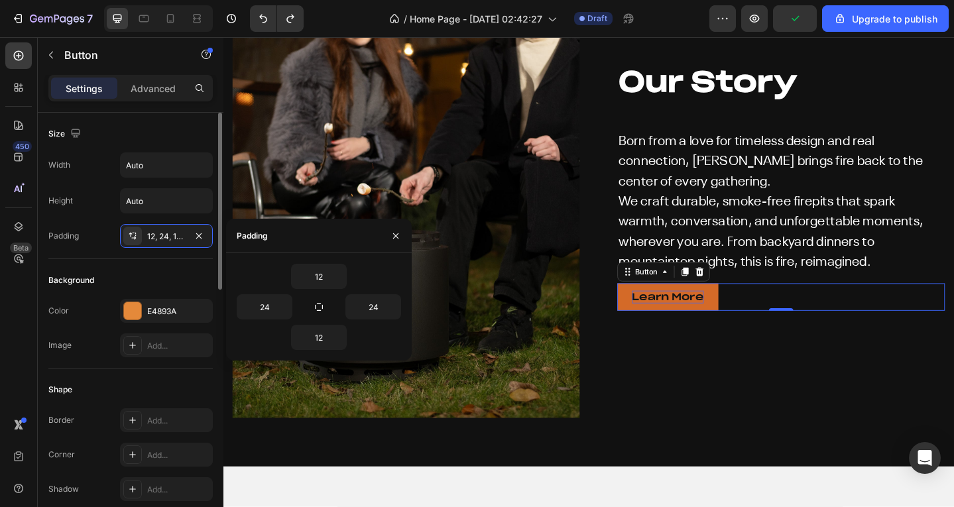
click at [150, 95] on div "Advanced" at bounding box center [153, 88] width 66 height 21
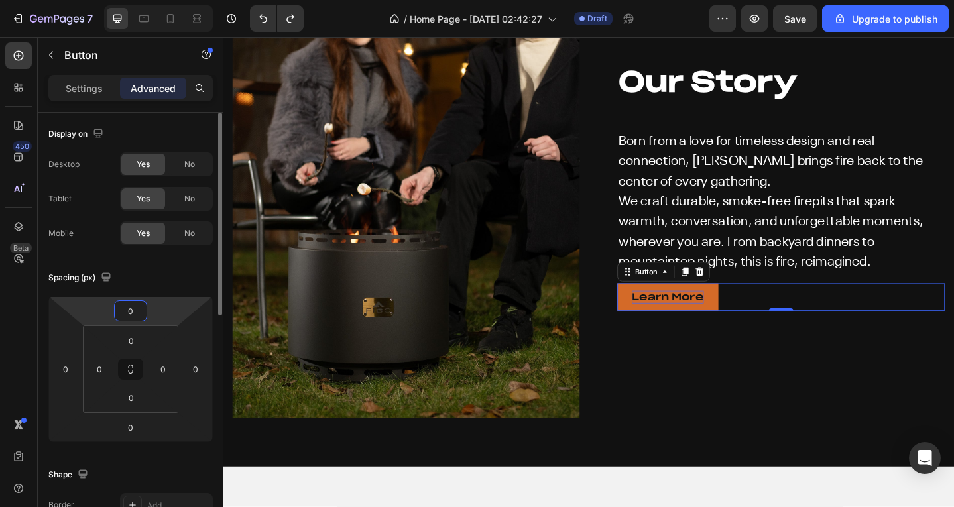
click at [130, 307] on input "0" at bounding box center [130, 311] width 27 height 20
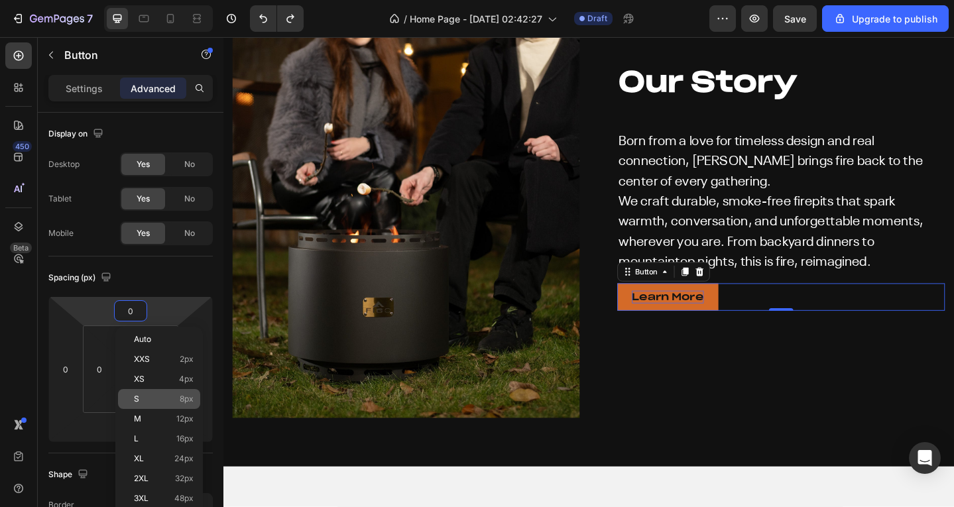
click at [157, 408] on div "S 8px" at bounding box center [159, 399] width 82 height 20
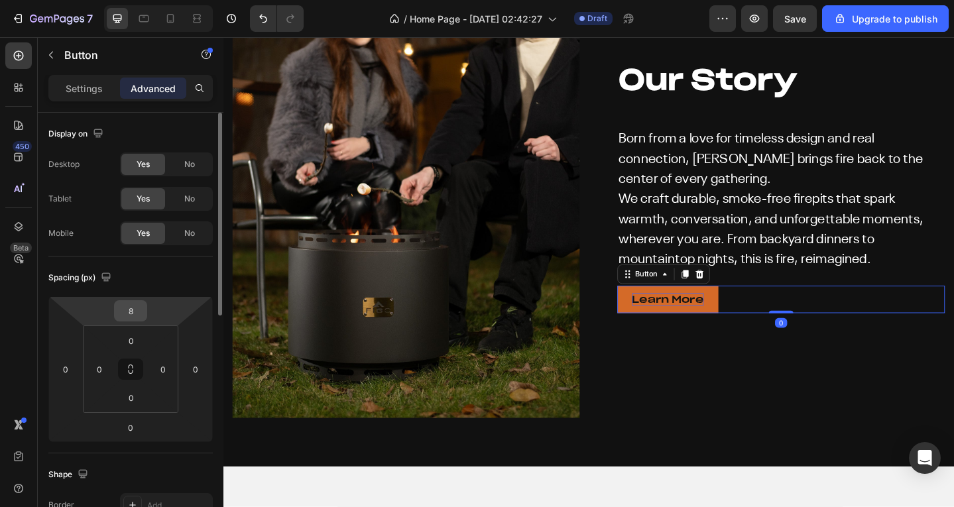
click at [140, 315] on input "8" at bounding box center [130, 311] width 27 height 20
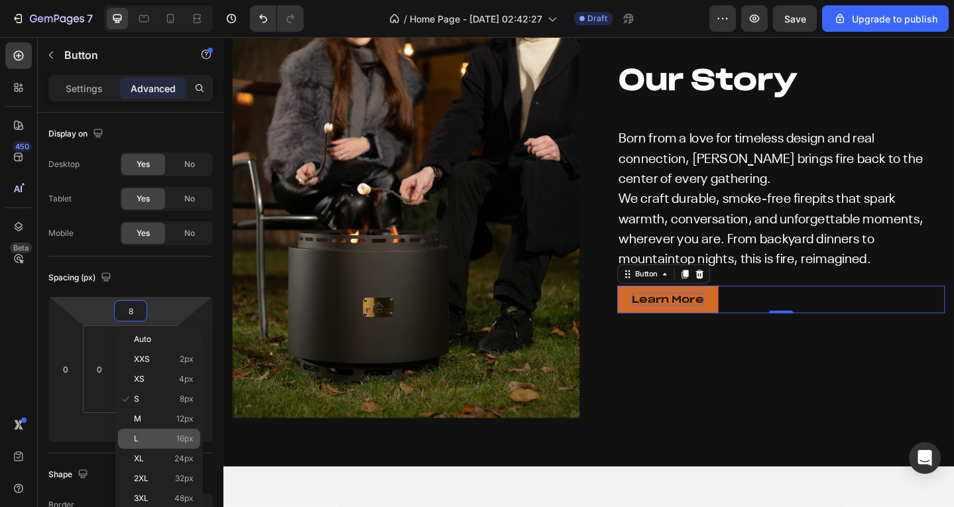
click at [157, 443] on p "L 16px" at bounding box center [164, 438] width 60 height 9
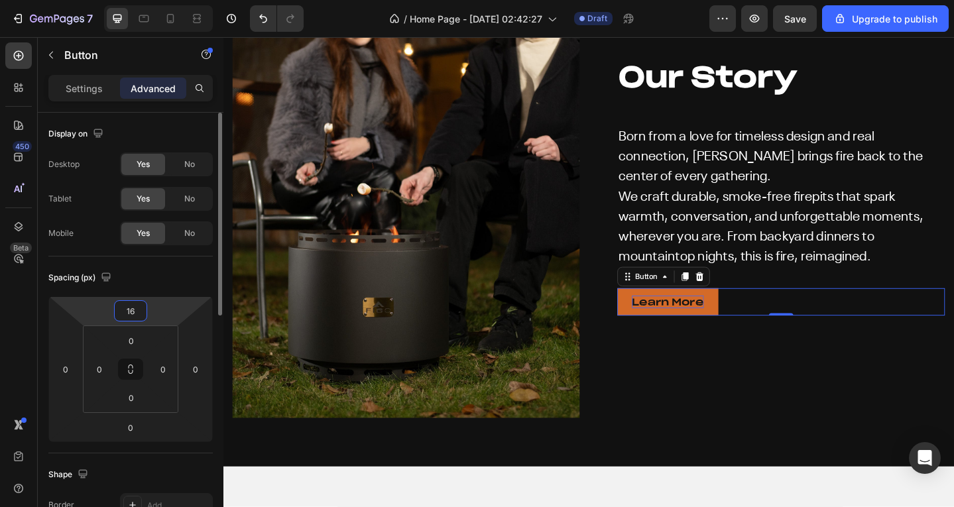
click at [135, 309] on input "16" at bounding box center [130, 311] width 27 height 20
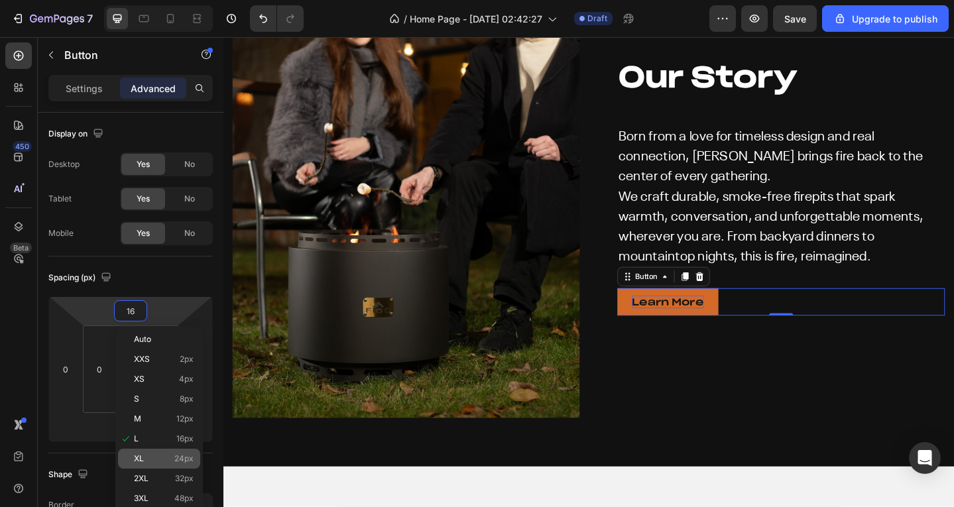
click at [154, 462] on p "XL 24px" at bounding box center [164, 458] width 60 height 9
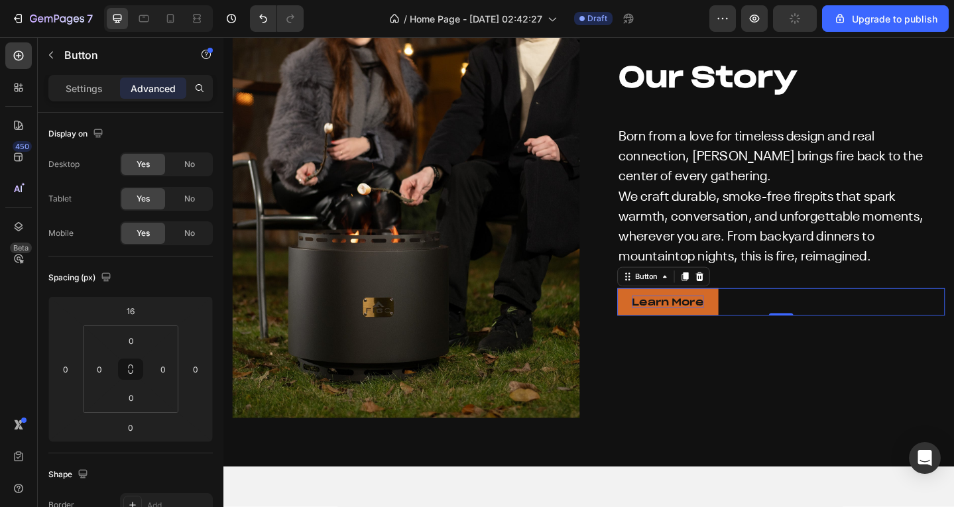
type input "24"
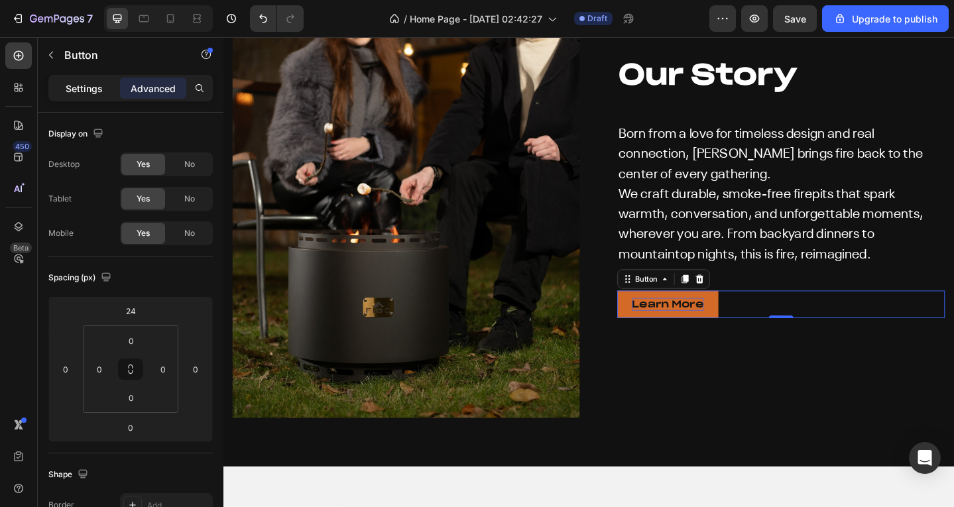
click at [80, 91] on p "Settings" at bounding box center [84, 89] width 37 height 14
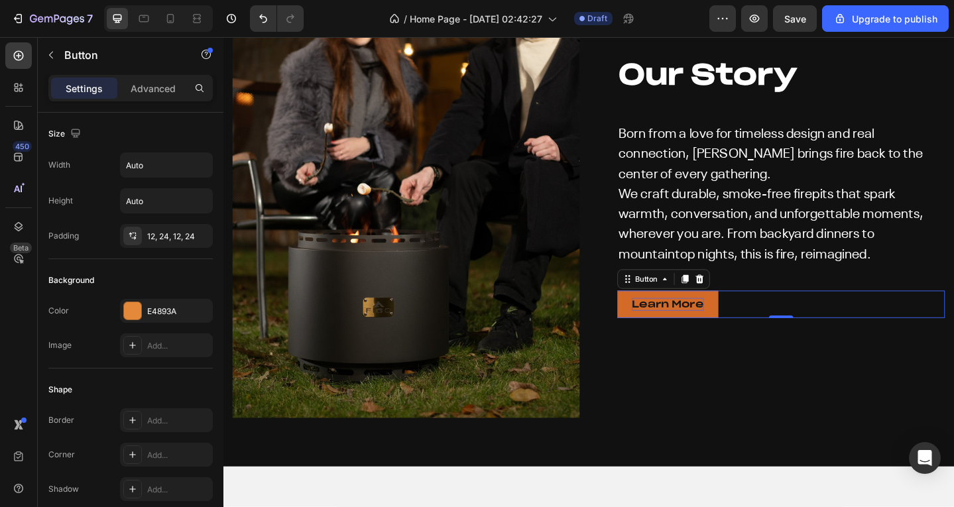
click at [764, 327] on div "Learn More Button 0" at bounding box center [830, 328] width 357 height 30
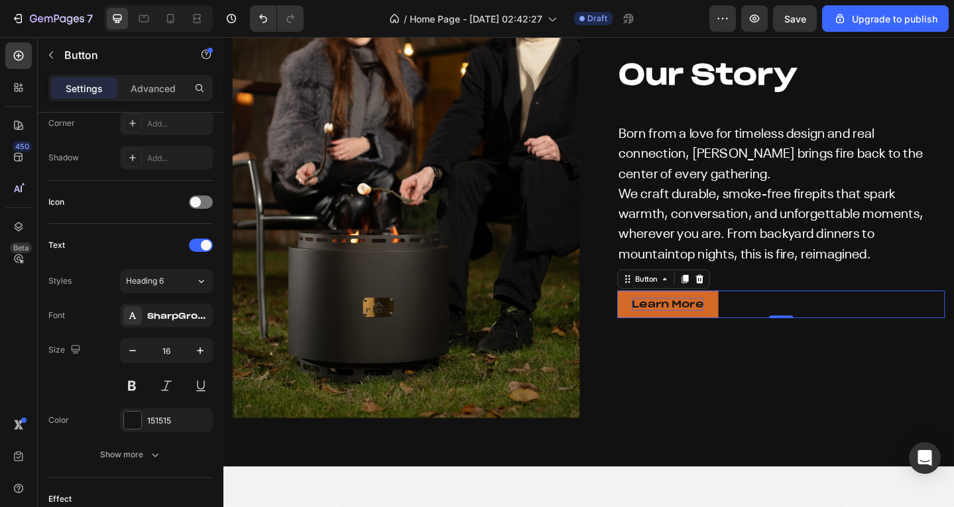
scroll to position [530, 0]
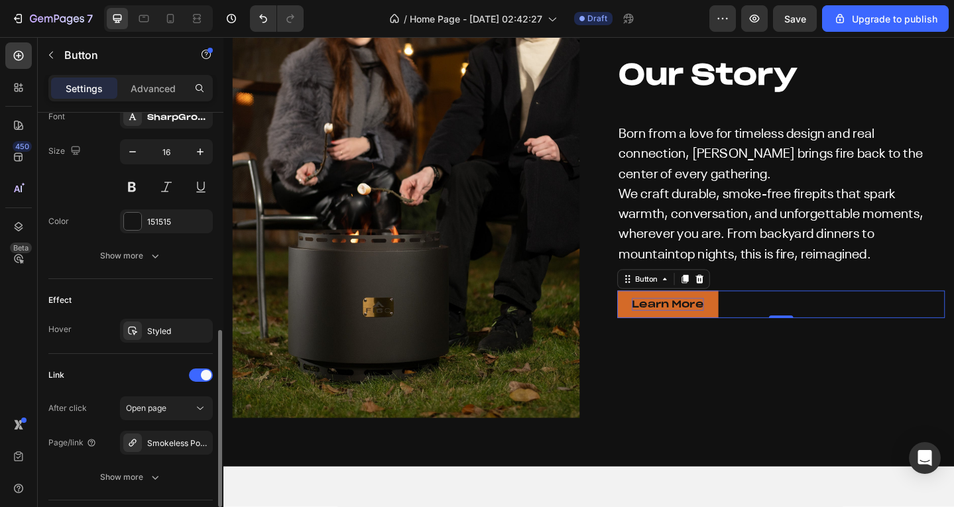
click at [140, 268] on div "Text Styles Heading 6 Font SharpGroteskPETrialMedium-25-BF646589e6051e7 Size 16…" at bounding box center [130, 152] width 164 height 254
click at [140, 266] on button "Show more" at bounding box center [130, 256] width 164 height 24
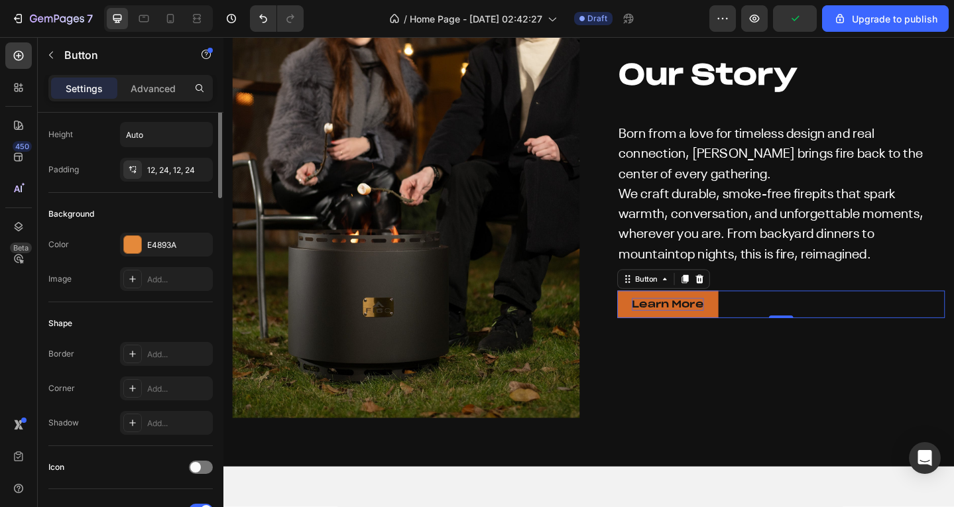
scroll to position [0, 0]
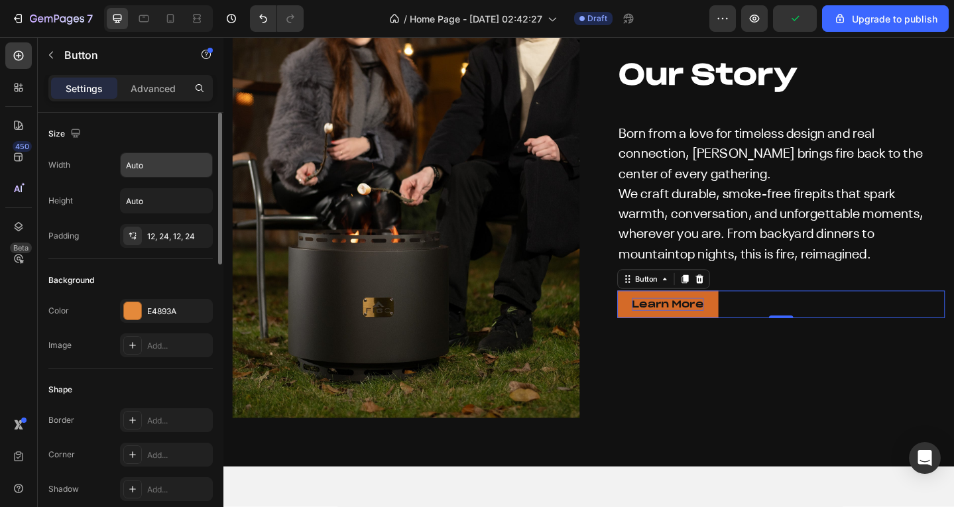
click at [144, 174] on input "Auto" at bounding box center [166, 165] width 91 height 24
click at [199, 161] on icon "button" at bounding box center [199, 164] width 13 height 13
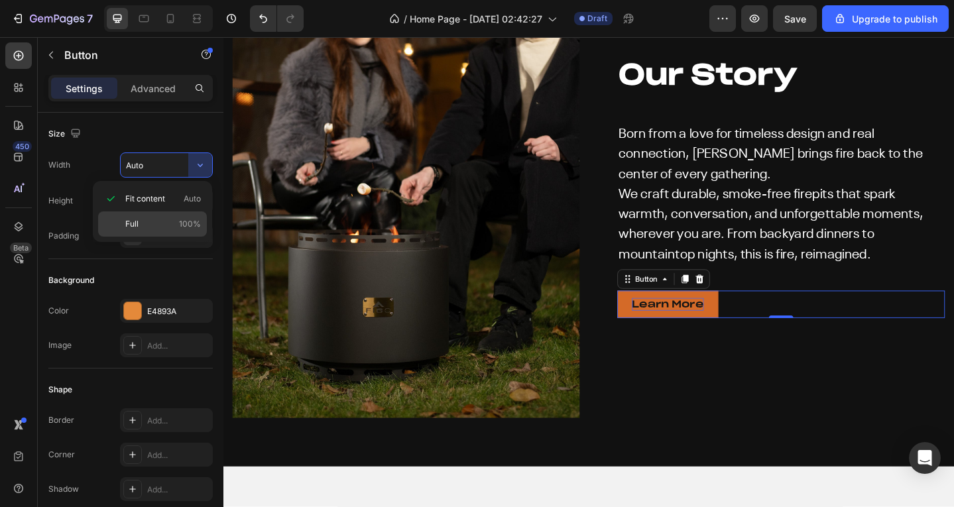
click at [164, 222] on p "Full 100%" at bounding box center [163, 224] width 76 height 12
type input "100%"
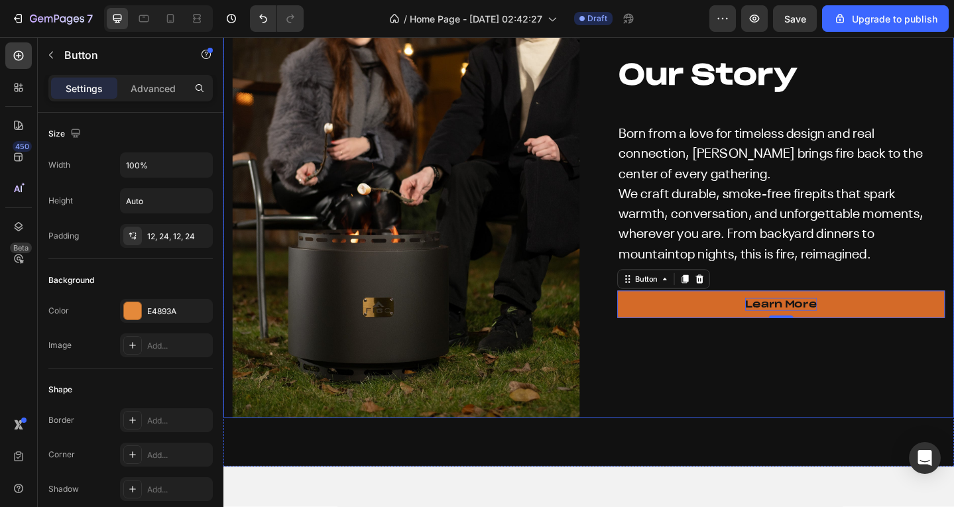
click at [770, 403] on div "Our Story Heading Born from a love for timeless design and real connection, [PE…" at bounding box center [820, 200] width 378 height 504
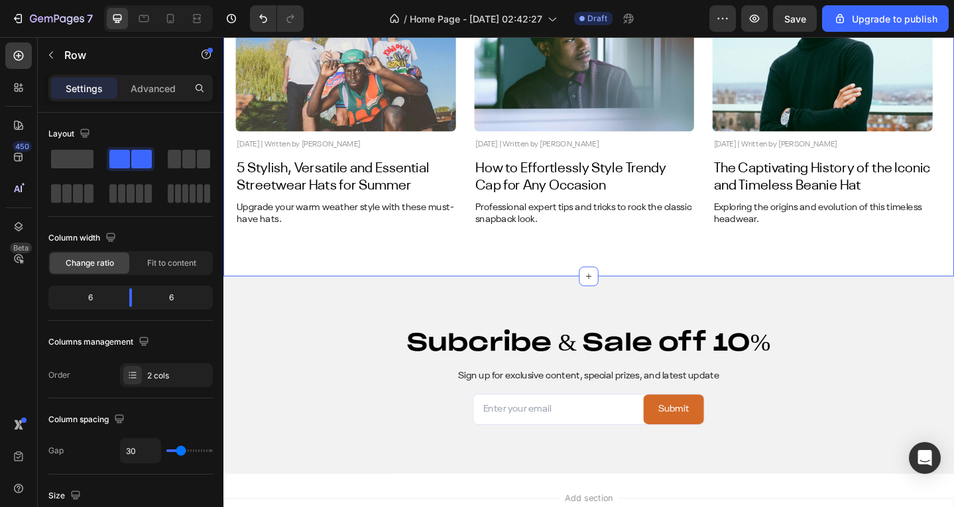
scroll to position [5257, 0]
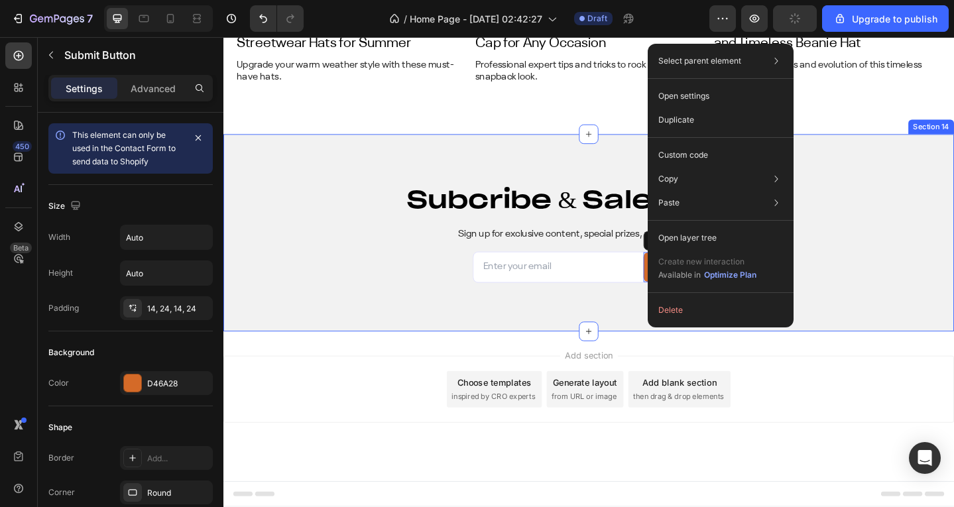
click at [529, 327] on div "Subcribe & Sale off 10% Heading Sign up for exclusive content, special prizes, …" at bounding box center [620, 250] width 795 height 215
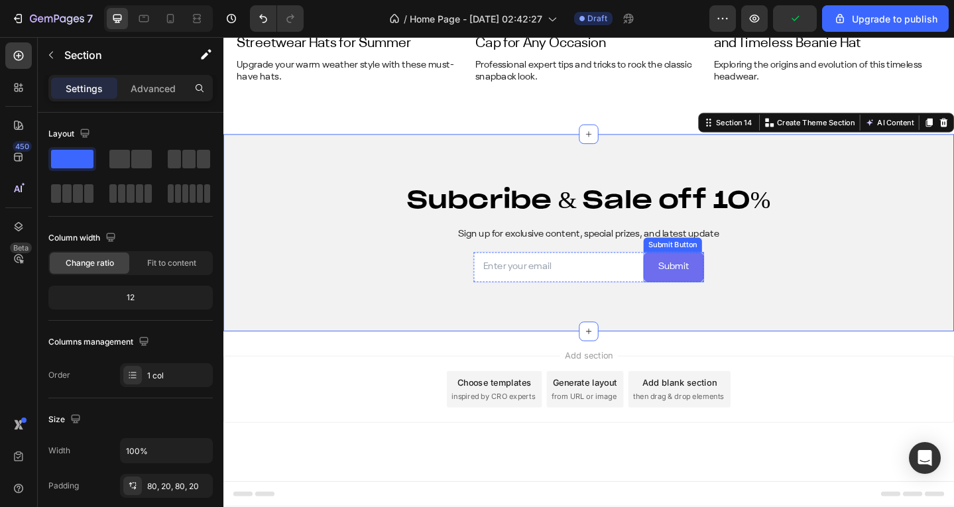
click at [682, 284] on button "Submit" at bounding box center [714, 288] width 66 height 32
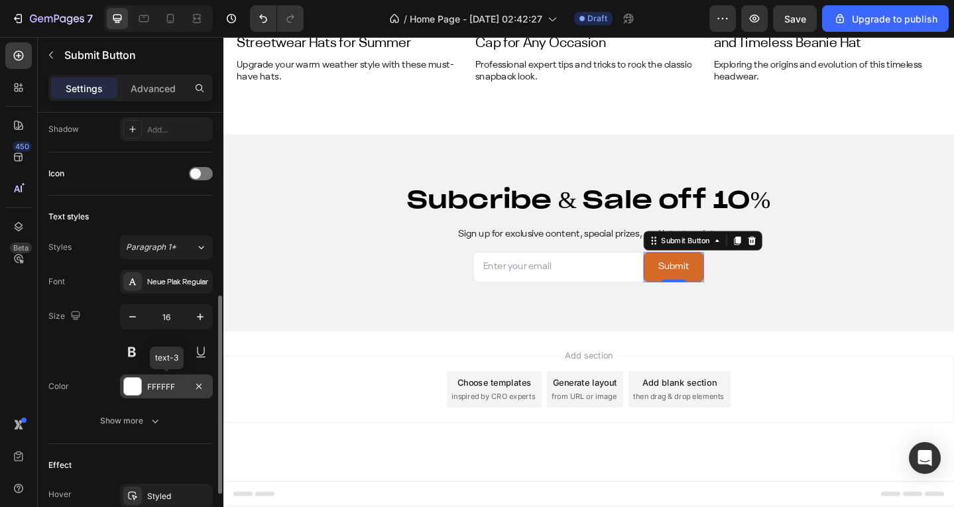
scroll to position [508, 0]
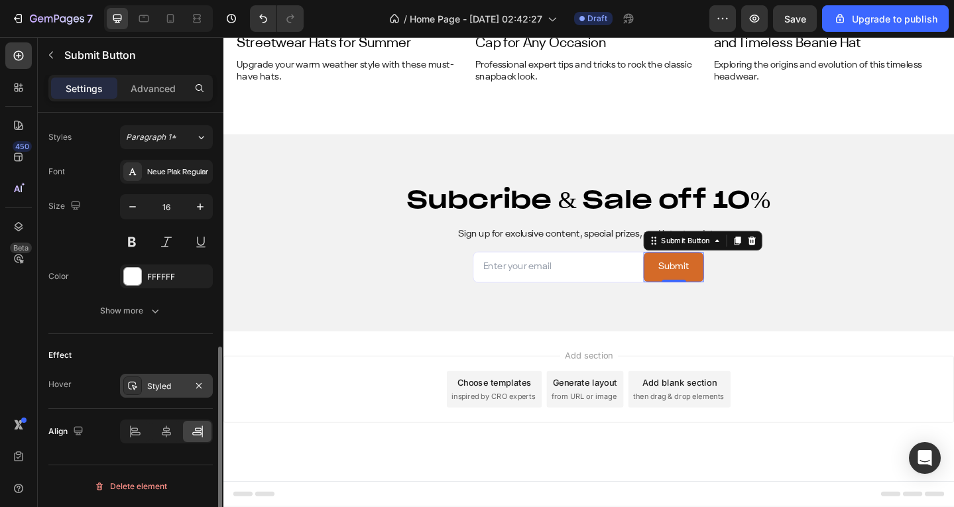
click at [154, 380] on div "Styled" at bounding box center [166, 386] width 38 height 12
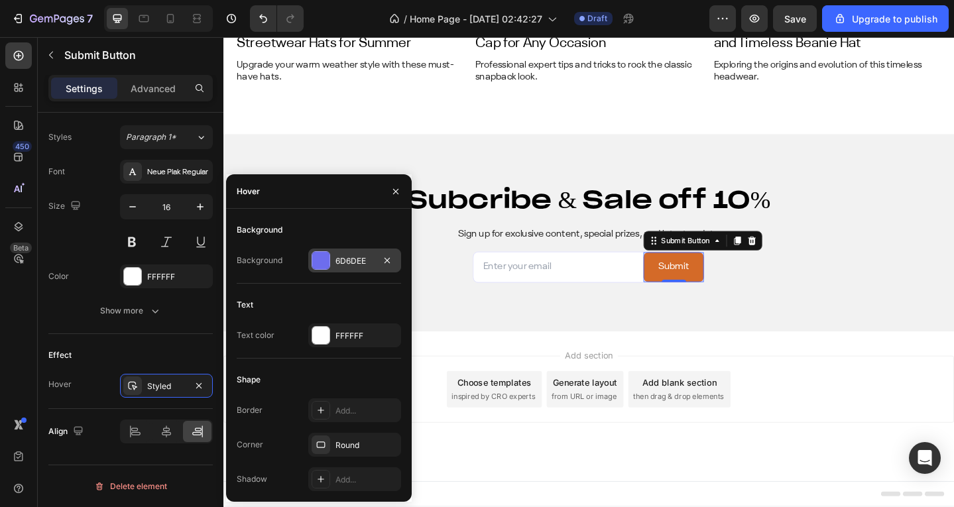
click at [335, 265] on div "6D6DEE" at bounding box center [354, 260] width 93 height 24
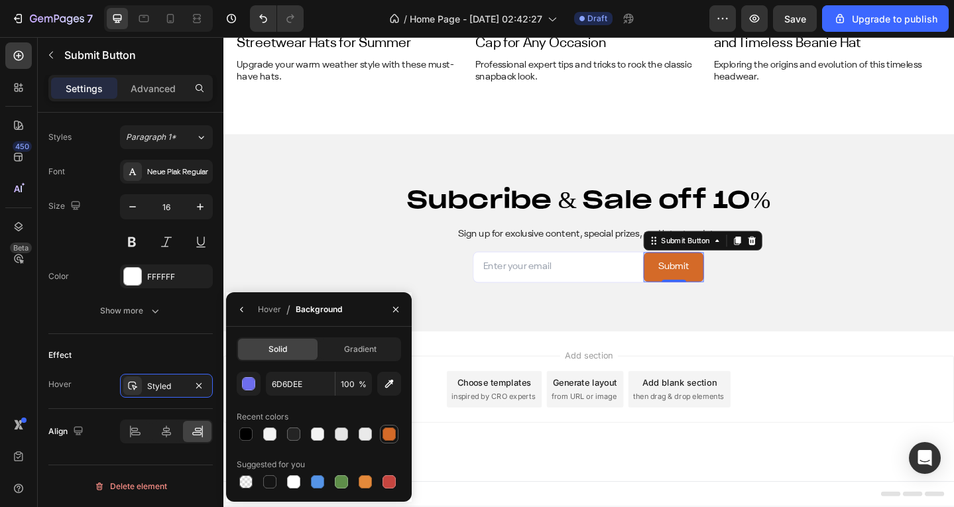
click at [393, 427] on div at bounding box center [389, 434] width 16 height 16
type input "D46A28"
click at [186, 387] on div "Styled" at bounding box center [166, 386] width 93 height 24
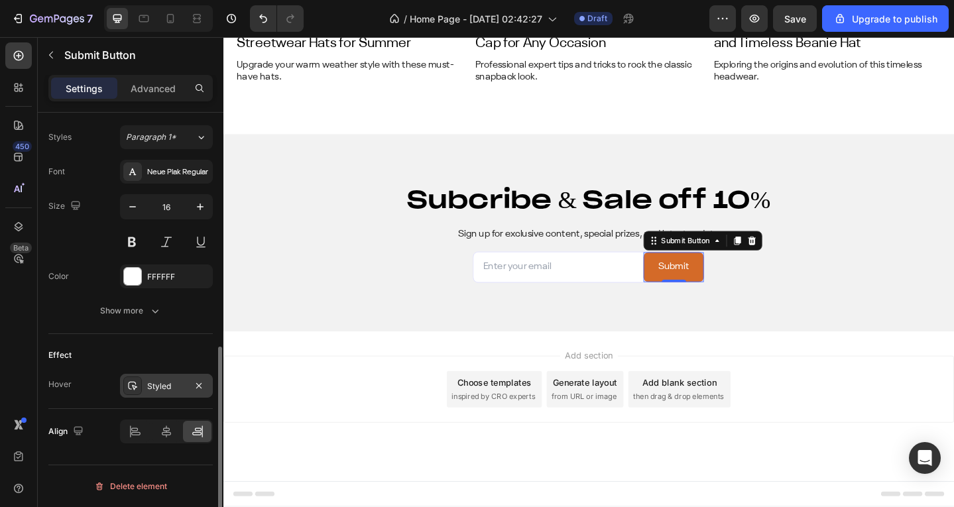
click at [164, 380] on div "Styled" at bounding box center [166, 386] width 93 height 24
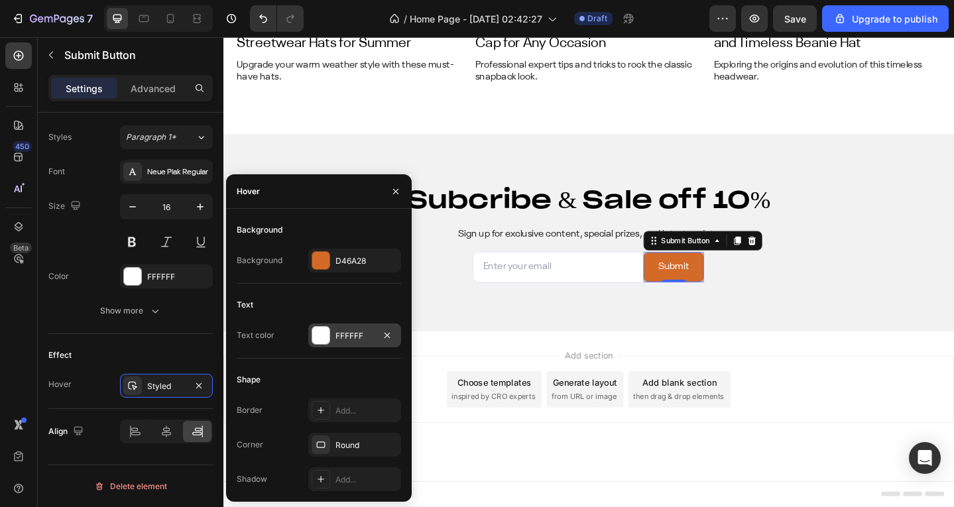
click at [336, 331] on div "FFFFFF" at bounding box center [354, 336] width 38 height 12
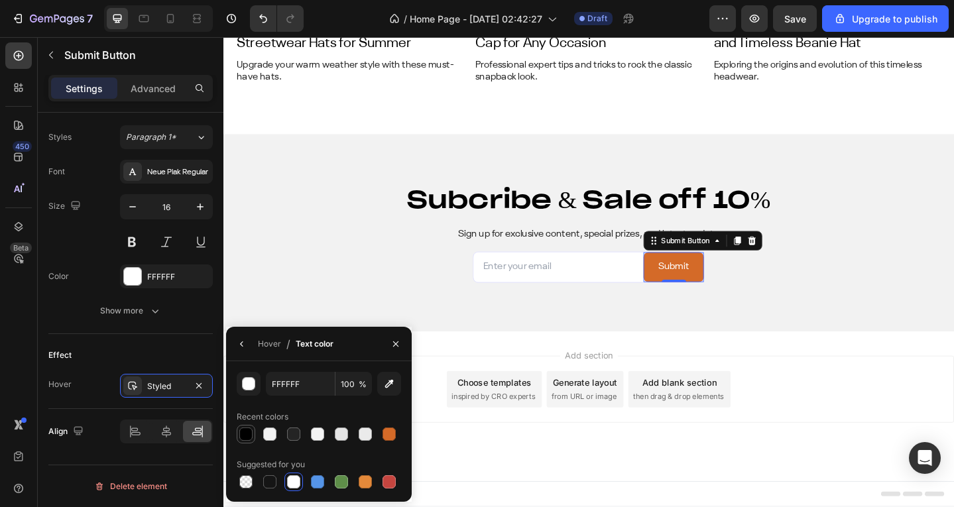
click at [250, 437] on div at bounding box center [245, 433] width 13 height 13
type input "000000"
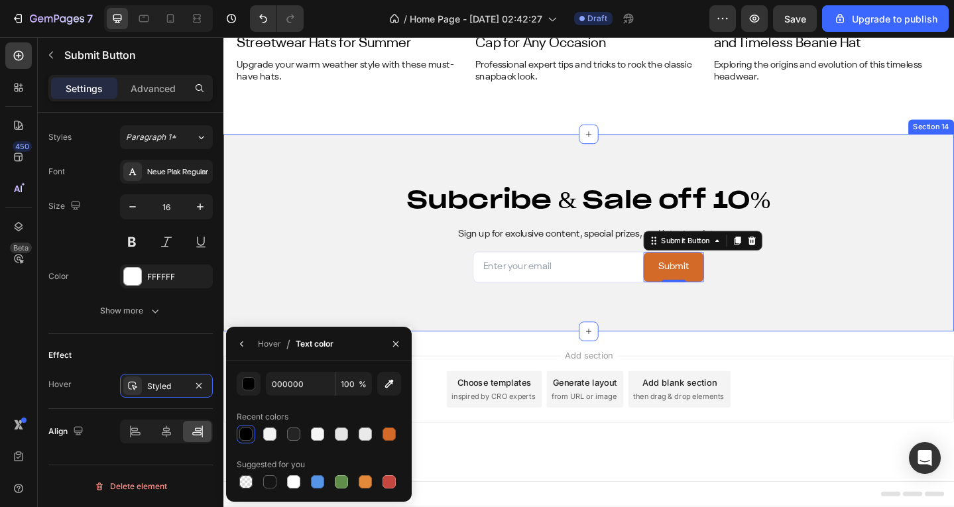
click at [548, 319] on div "Subcribe & Sale off 10% Heading Sign up for exclusive content, special prizes, …" at bounding box center [620, 250] width 795 height 215
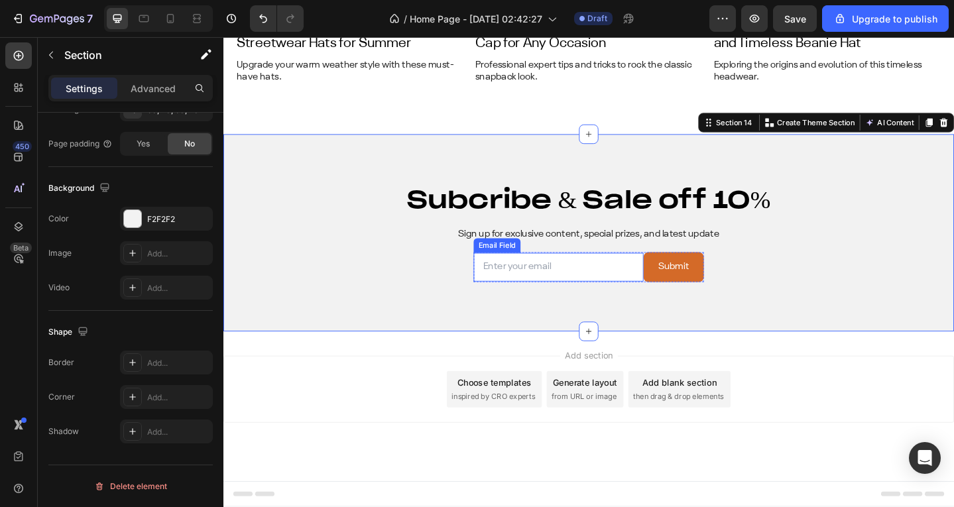
scroll to position [0, 0]
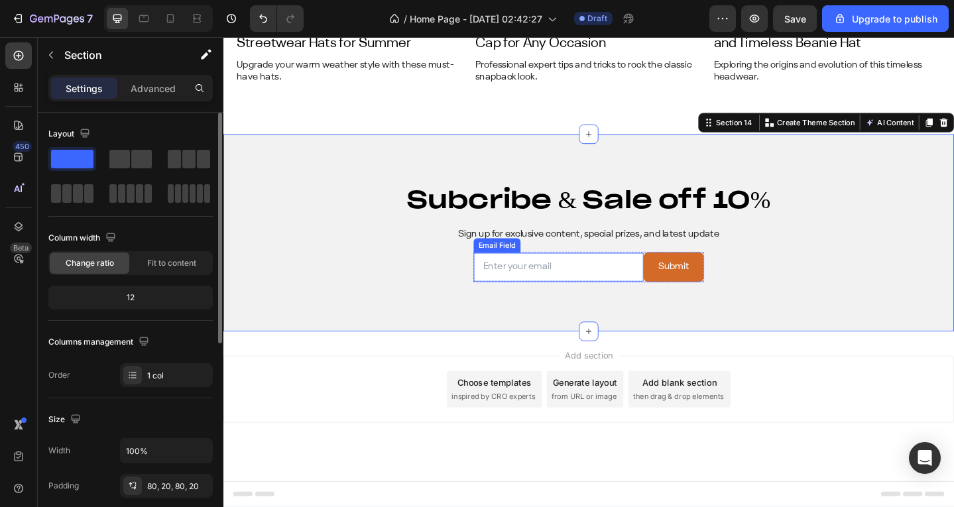
click at [549, 287] on input "email" at bounding box center [588, 287] width 185 height 31
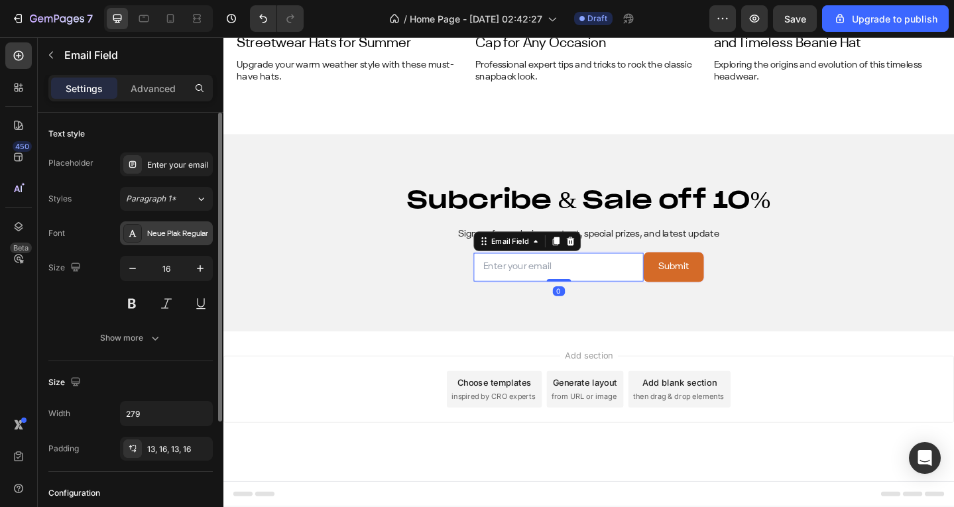
click at [154, 234] on div "Neue Plak Regular" at bounding box center [178, 234] width 62 height 12
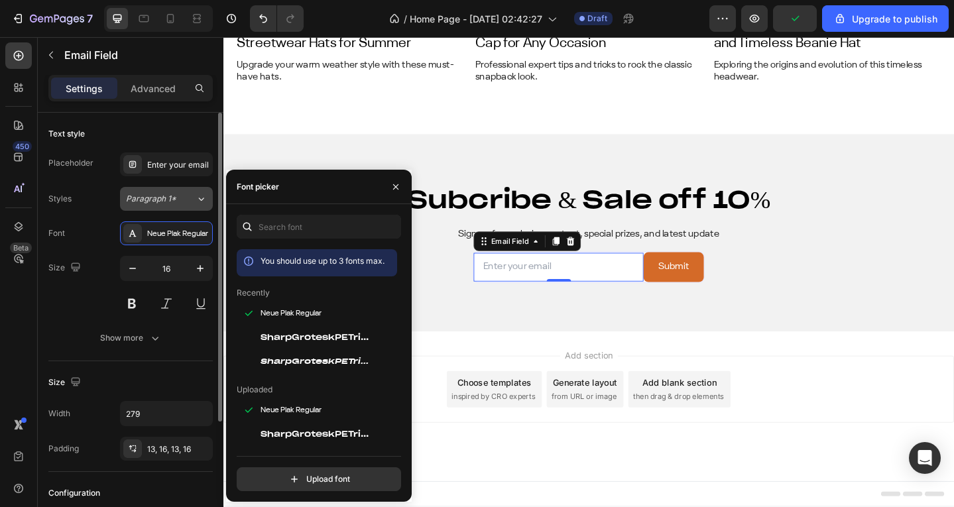
click at [159, 203] on span "Paragraph 1*" at bounding box center [151, 199] width 50 height 12
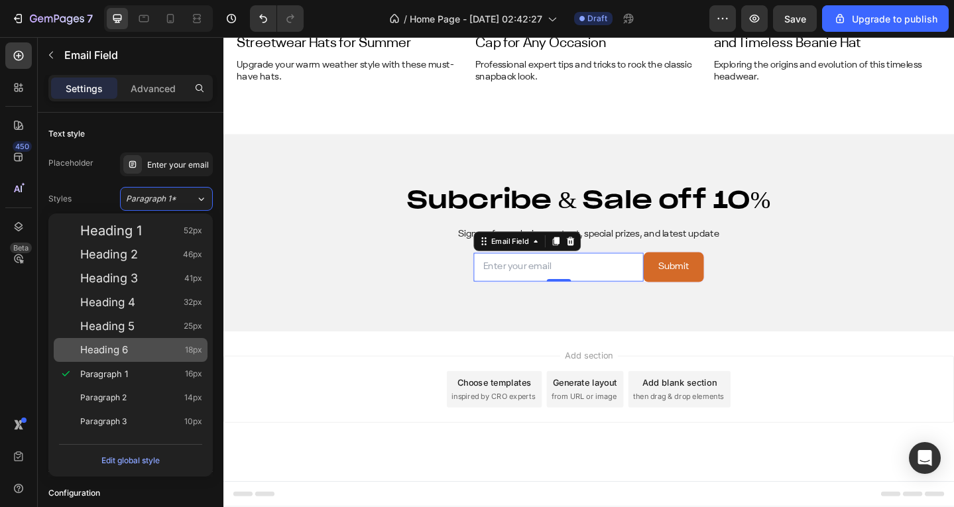
click at [149, 343] on div "Heading 6 18px" at bounding box center [141, 349] width 122 height 13
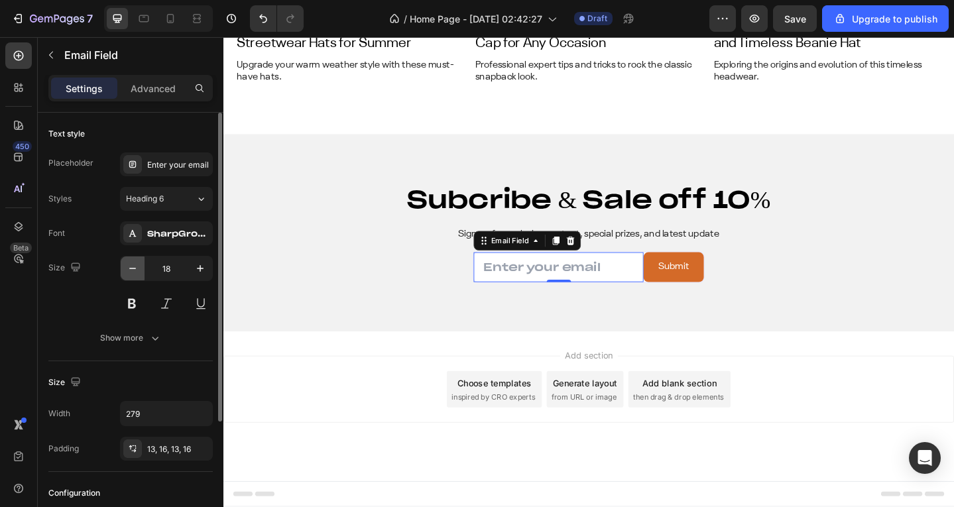
click at [126, 267] on icon "button" at bounding box center [132, 268] width 13 height 13
type input "14"
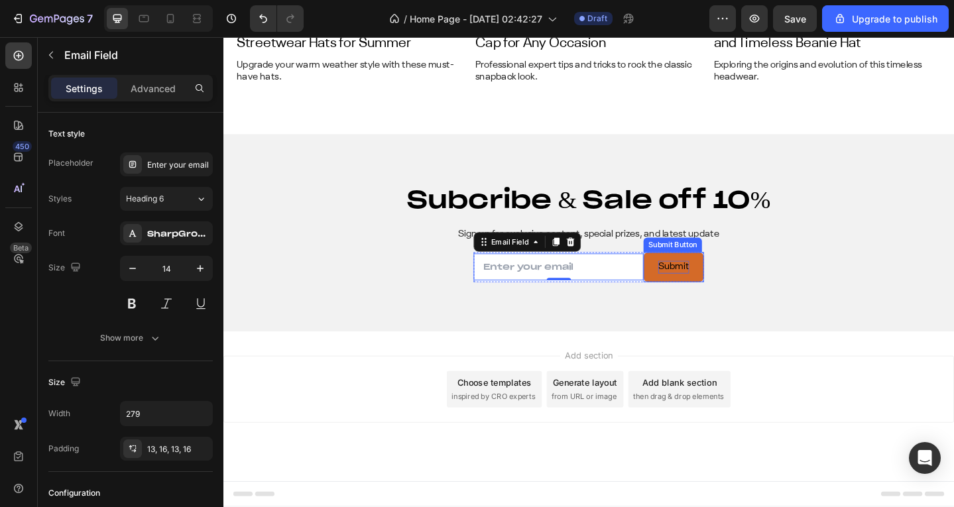
click at [701, 281] on div "Submit" at bounding box center [713, 288] width 34 height 14
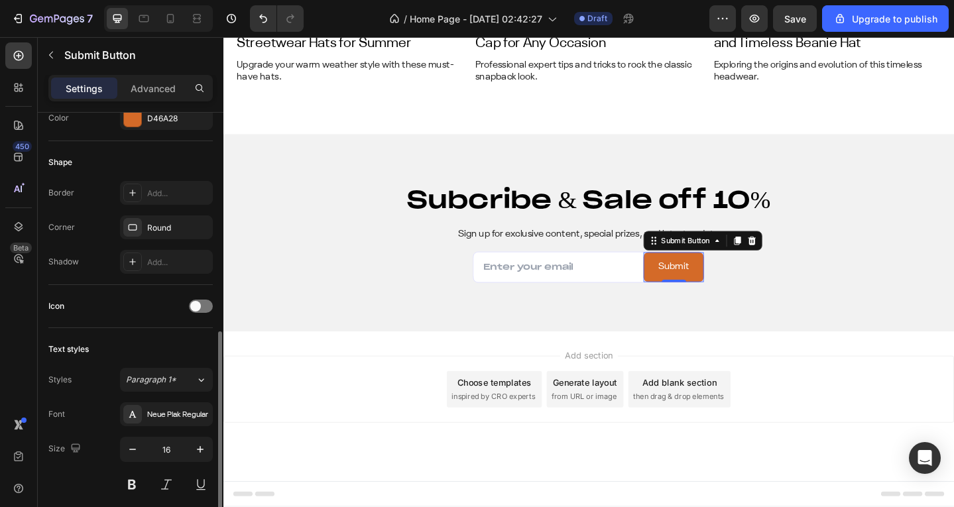
scroll to position [331, 0]
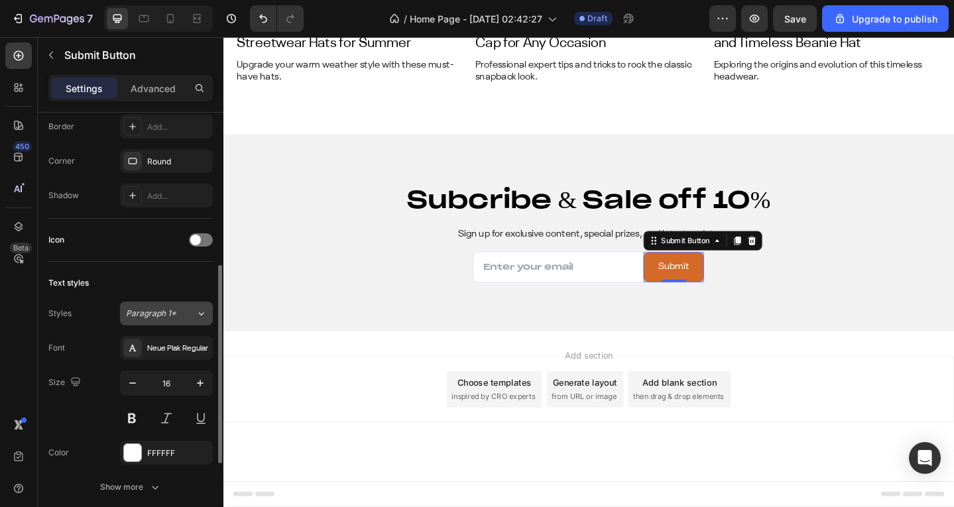
click at [138, 305] on button "Paragraph 1*" at bounding box center [166, 314] width 93 height 24
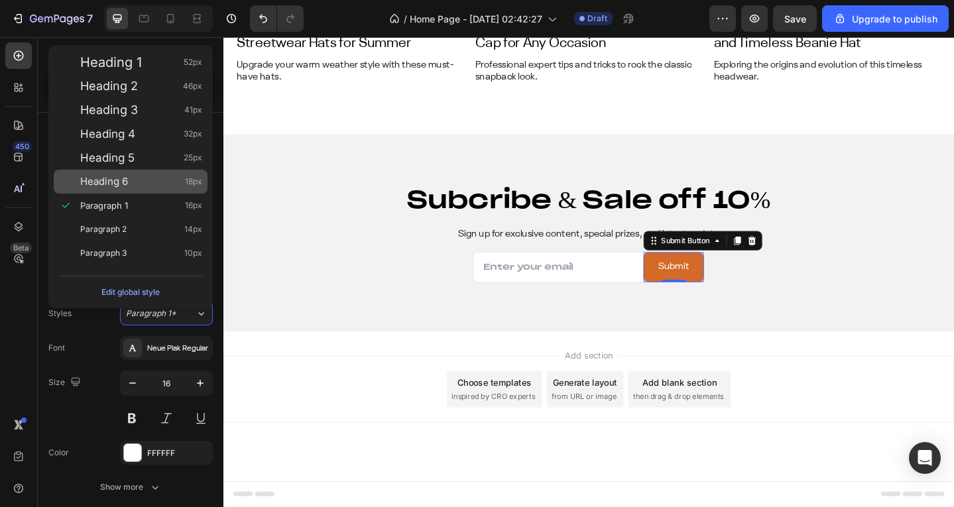
click at [133, 186] on div "Heading 6 18px" at bounding box center [141, 181] width 122 height 13
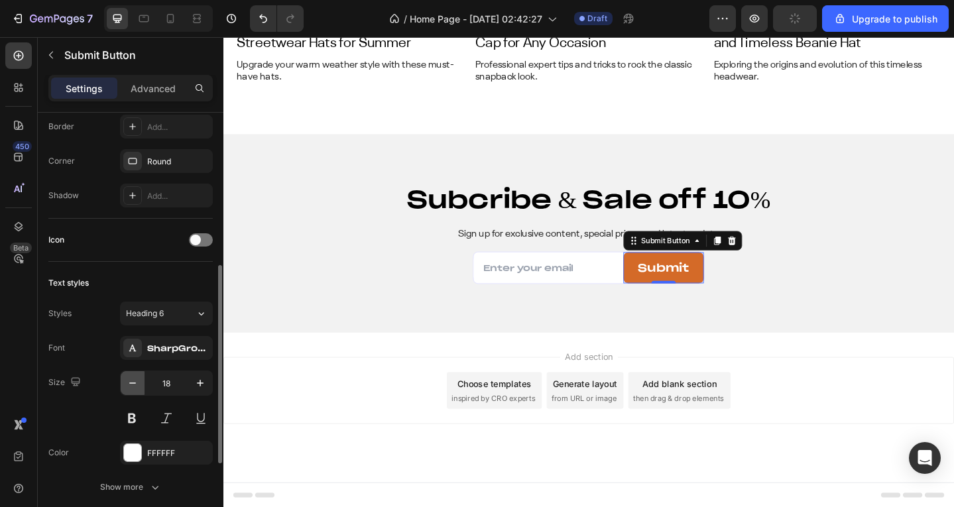
click at [135, 376] on icon "button" at bounding box center [132, 382] width 13 height 13
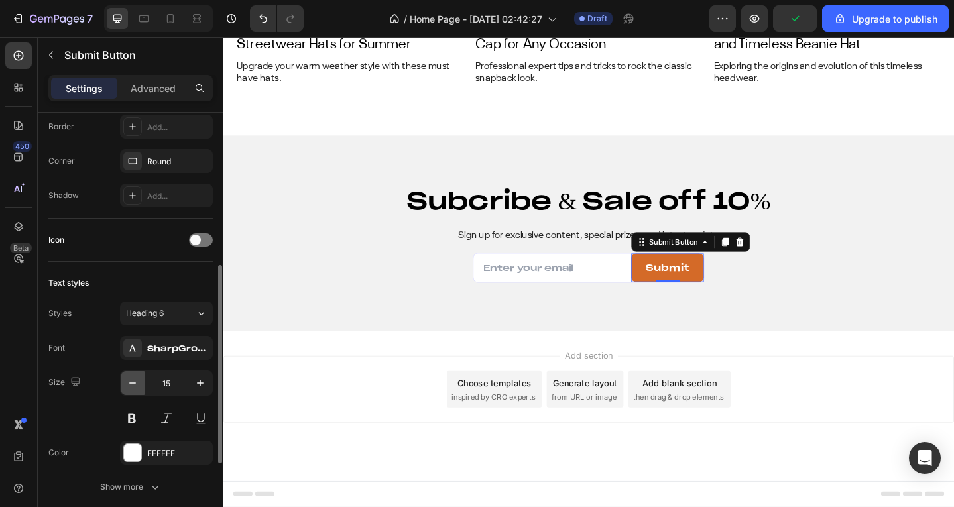
type input "14"
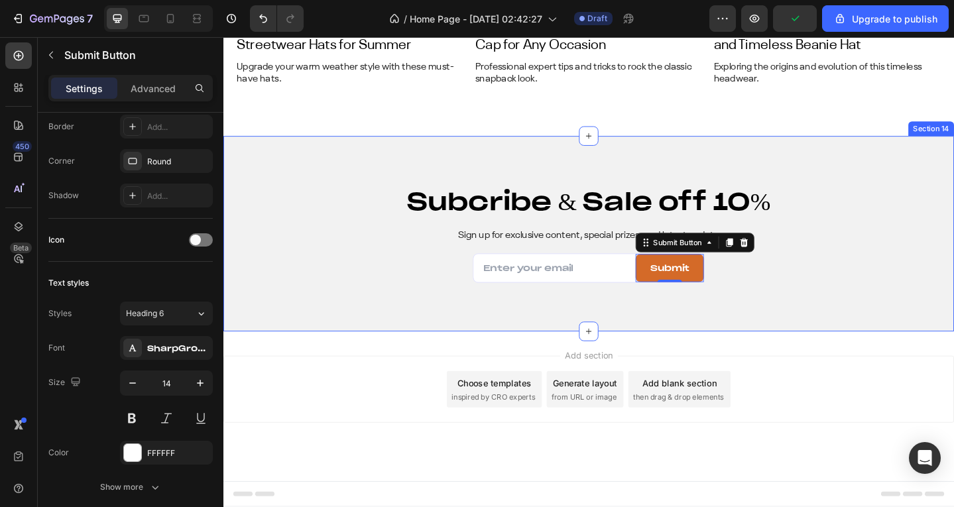
click at [435, 331] on div "Subcribe & Sale off 10% Heading Sign up for exclusive content, special prizes, …" at bounding box center [620, 251] width 795 height 213
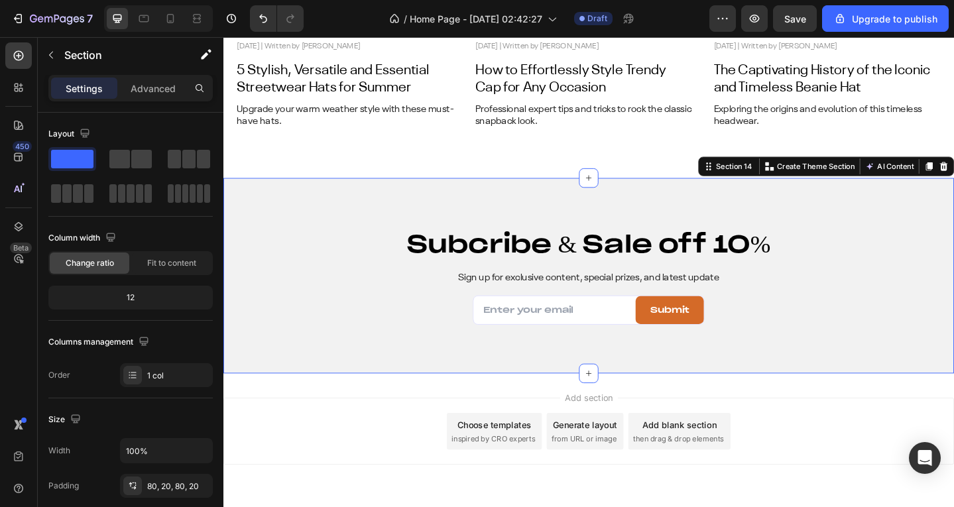
scroll to position [5123, 0]
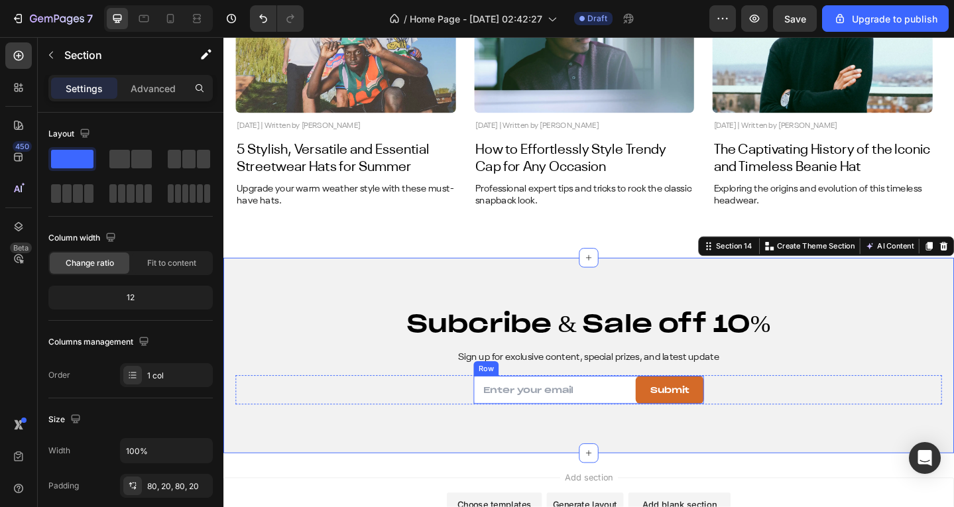
click at [549, 412] on input "email" at bounding box center [584, 421] width 176 height 29
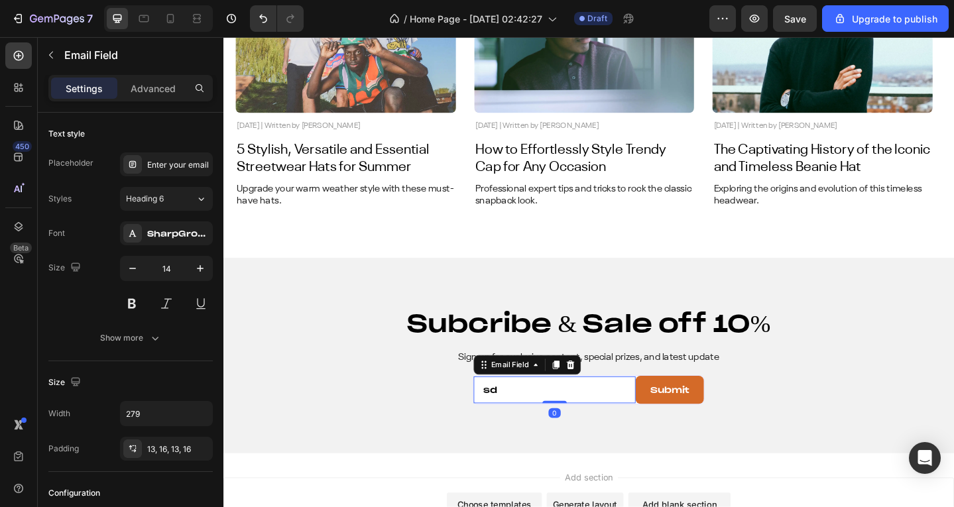
type input "s"
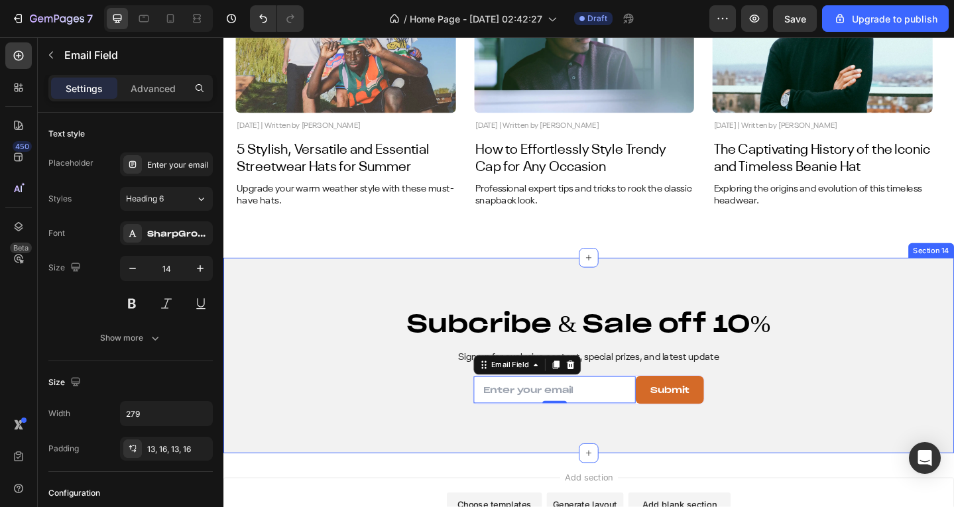
type input "@"
click at [782, 436] on div "Email Field 0 Submit Submit Button Row Contact Form" at bounding box center [621, 422] width 769 height 32
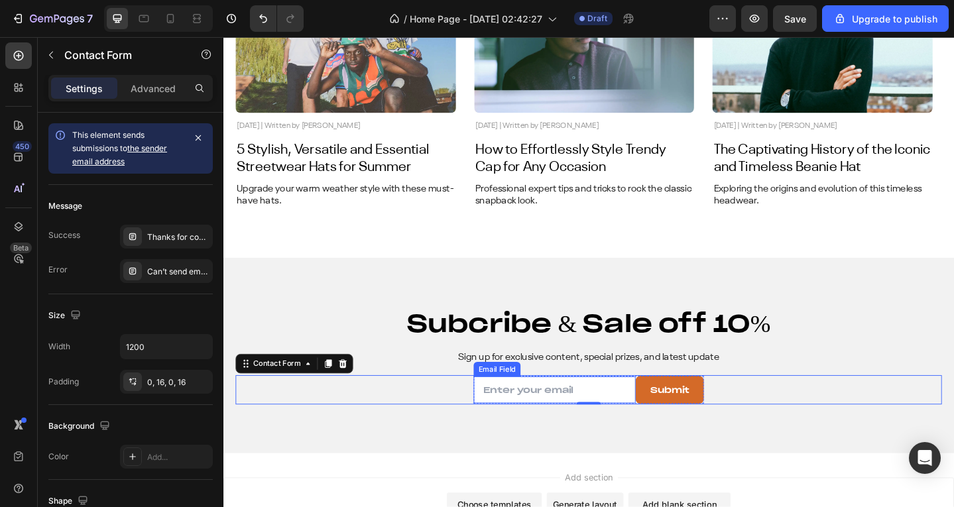
click at [590, 425] on input "email" at bounding box center [584, 421] width 176 height 29
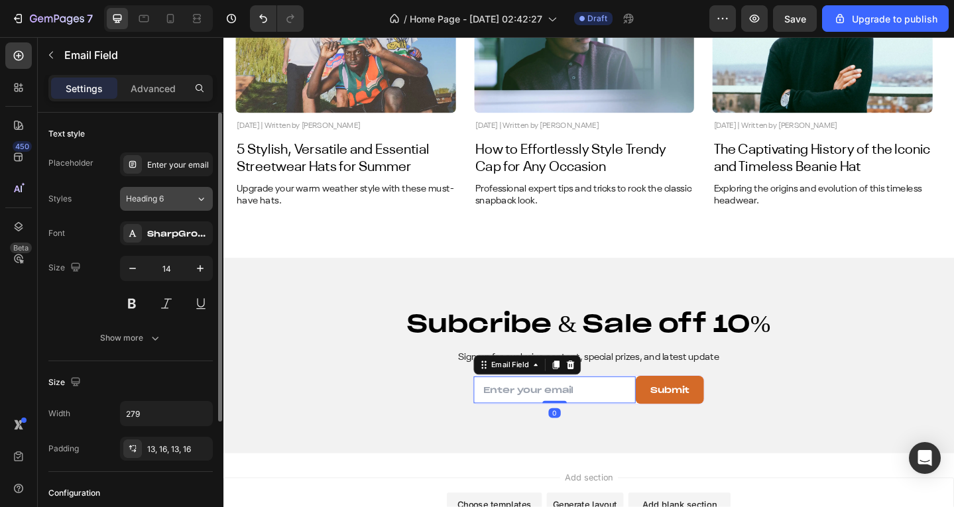
click at [178, 203] on div "Heading 6" at bounding box center [153, 199] width 54 height 12
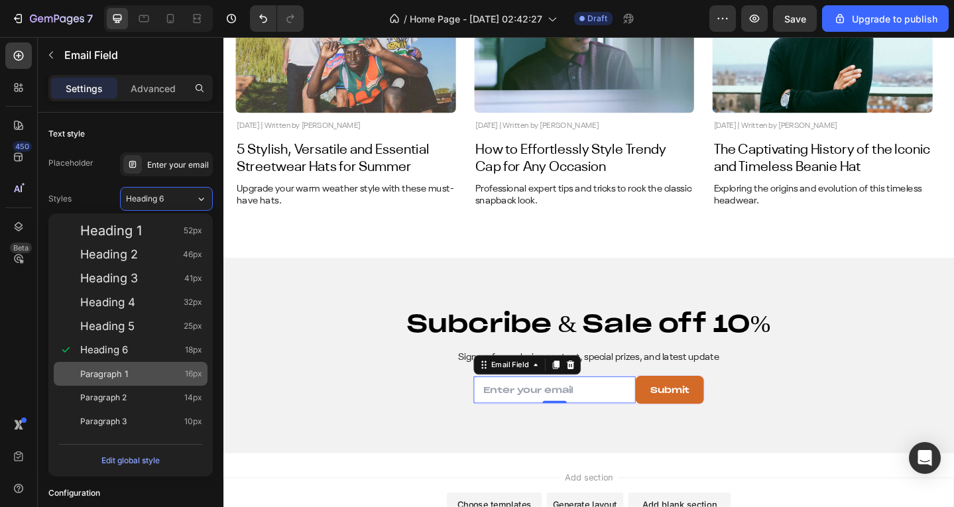
click at [131, 374] on div "Paragraph 1 16px" at bounding box center [141, 373] width 122 height 13
type input "16"
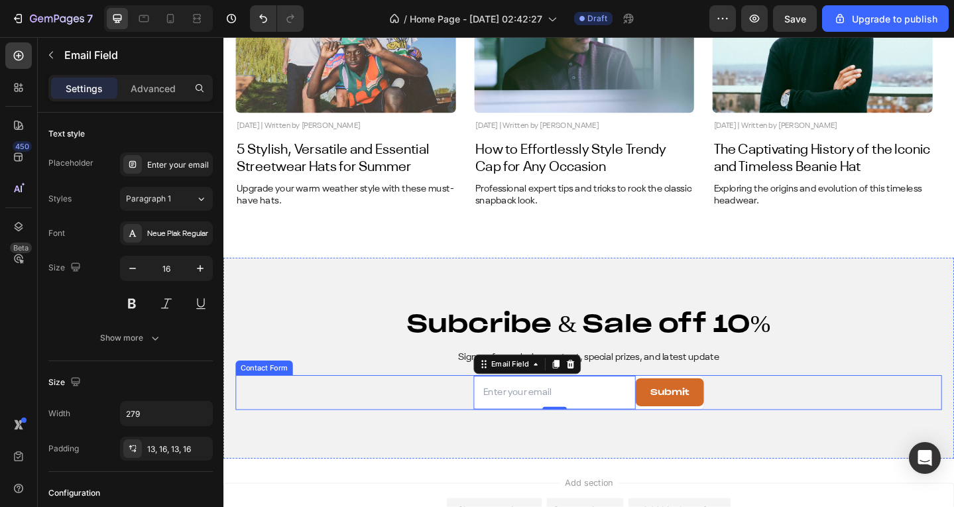
click at [395, 419] on div "Email Field 0 Submit Submit Button Row Contact Form" at bounding box center [621, 425] width 769 height 38
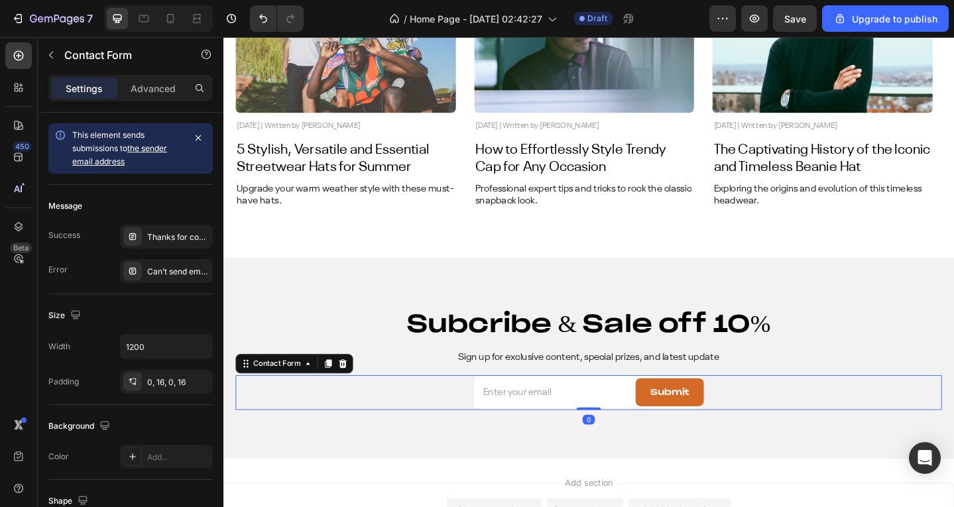
click at [388, 461] on div "Subcribe & Sale off 10% Heading Sign up for exclusive content, special prizes, …" at bounding box center [620, 387] width 795 height 219
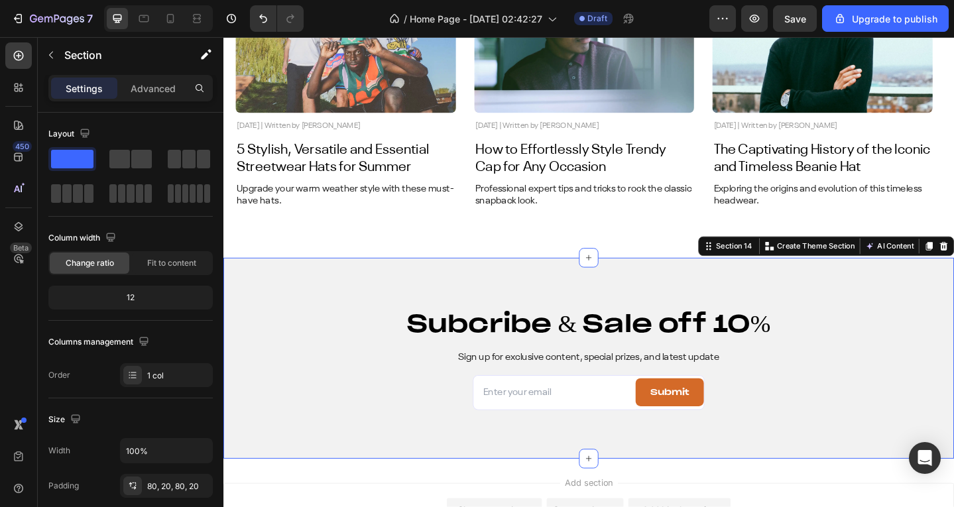
type input "@"
type input "d"
click at [448, 445] on div "Subcribe & Sale off 10% Heading Sign up for exclusive content, special prizes, …" at bounding box center [620, 387] width 795 height 219
click at [531, 420] on input "email" at bounding box center [584, 424] width 176 height 36
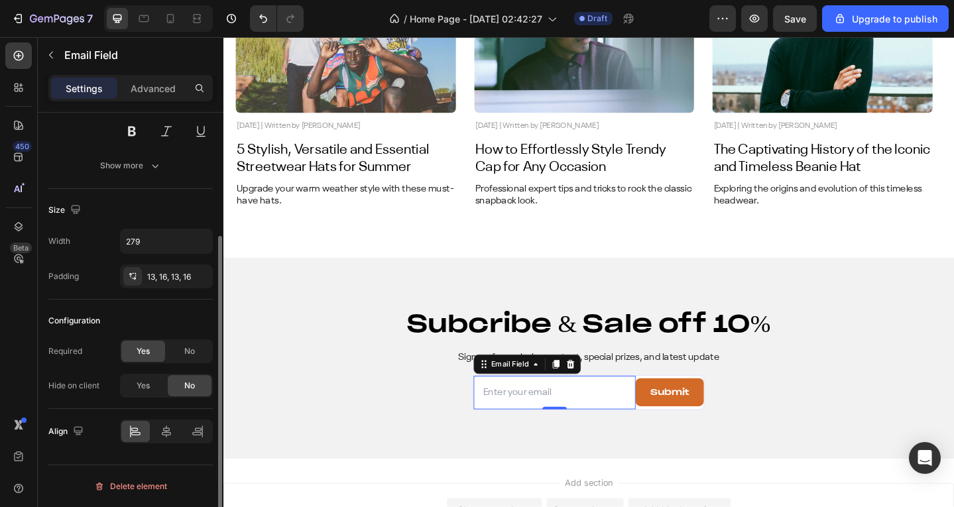
scroll to position [0, 0]
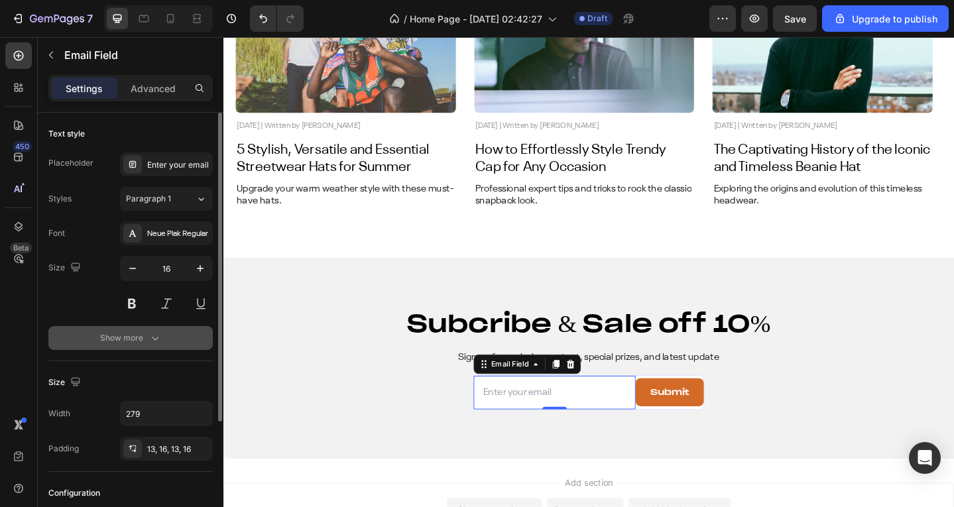
click at [127, 339] on div "Show more" at bounding box center [131, 337] width 62 height 13
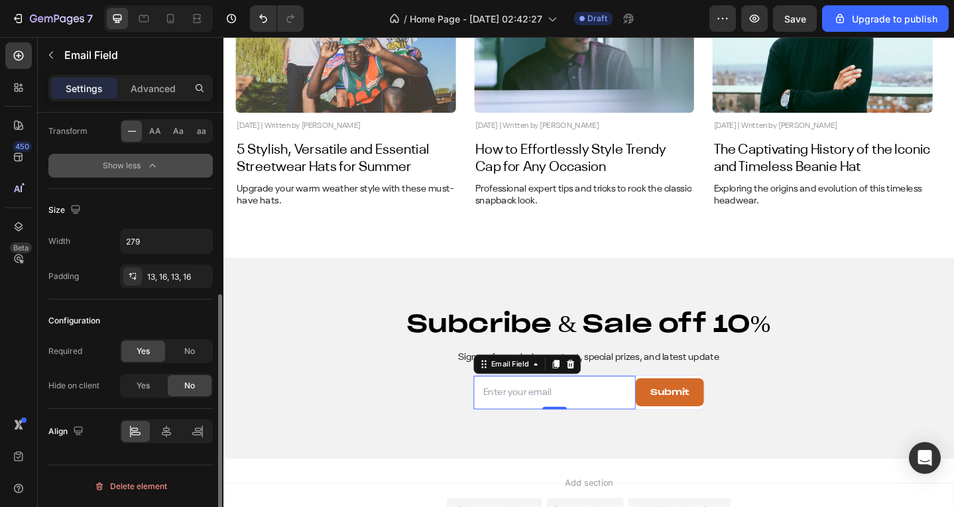
scroll to position [48, 0]
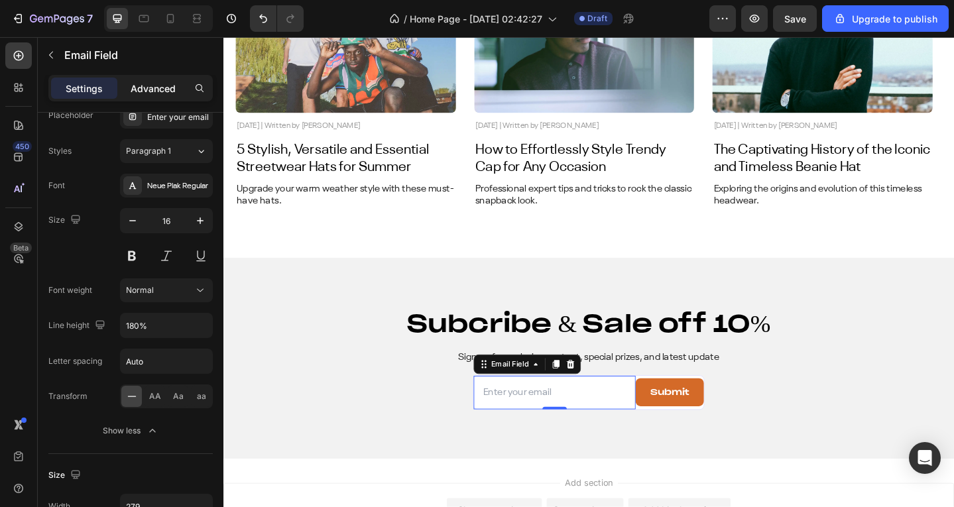
click at [148, 91] on p "Advanced" at bounding box center [153, 89] width 45 height 14
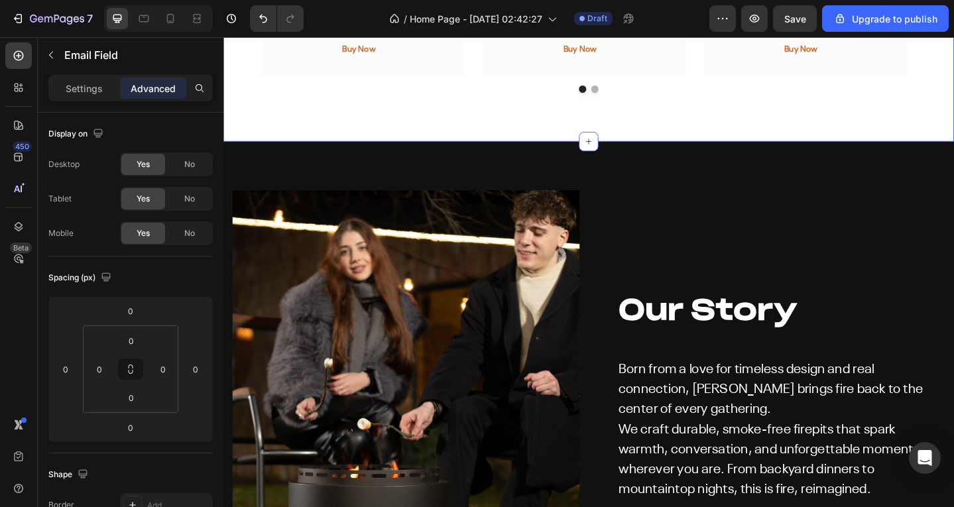
scroll to position [3777, 0]
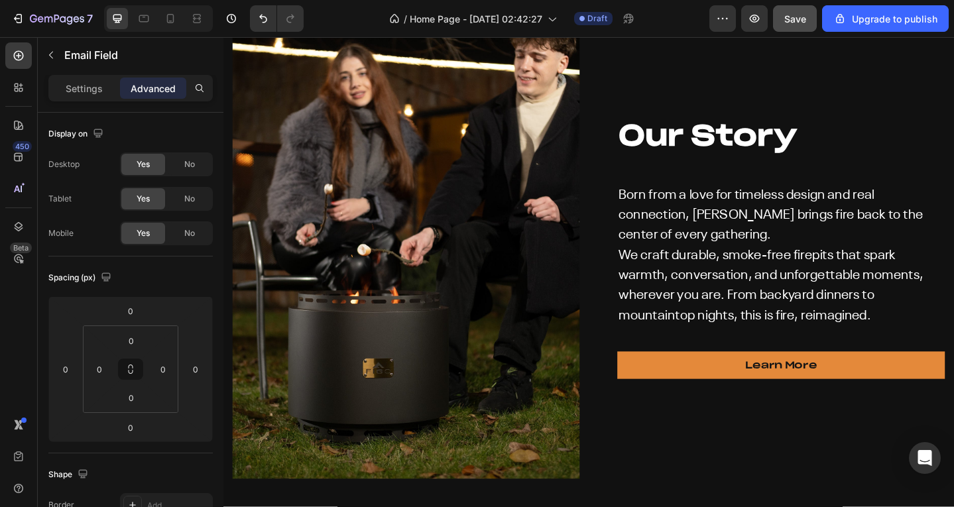
drag, startPoint x: 800, startPoint y: 22, endPoint x: 802, endPoint y: 36, distance: 14.6
click at [800, 22] on span "Save" at bounding box center [795, 18] width 22 height 11
click at [755, 17] on icon "button" at bounding box center [754, 19] width 10 height 8
